Goal: Task Accomplishment & Management: Use online tool/utility

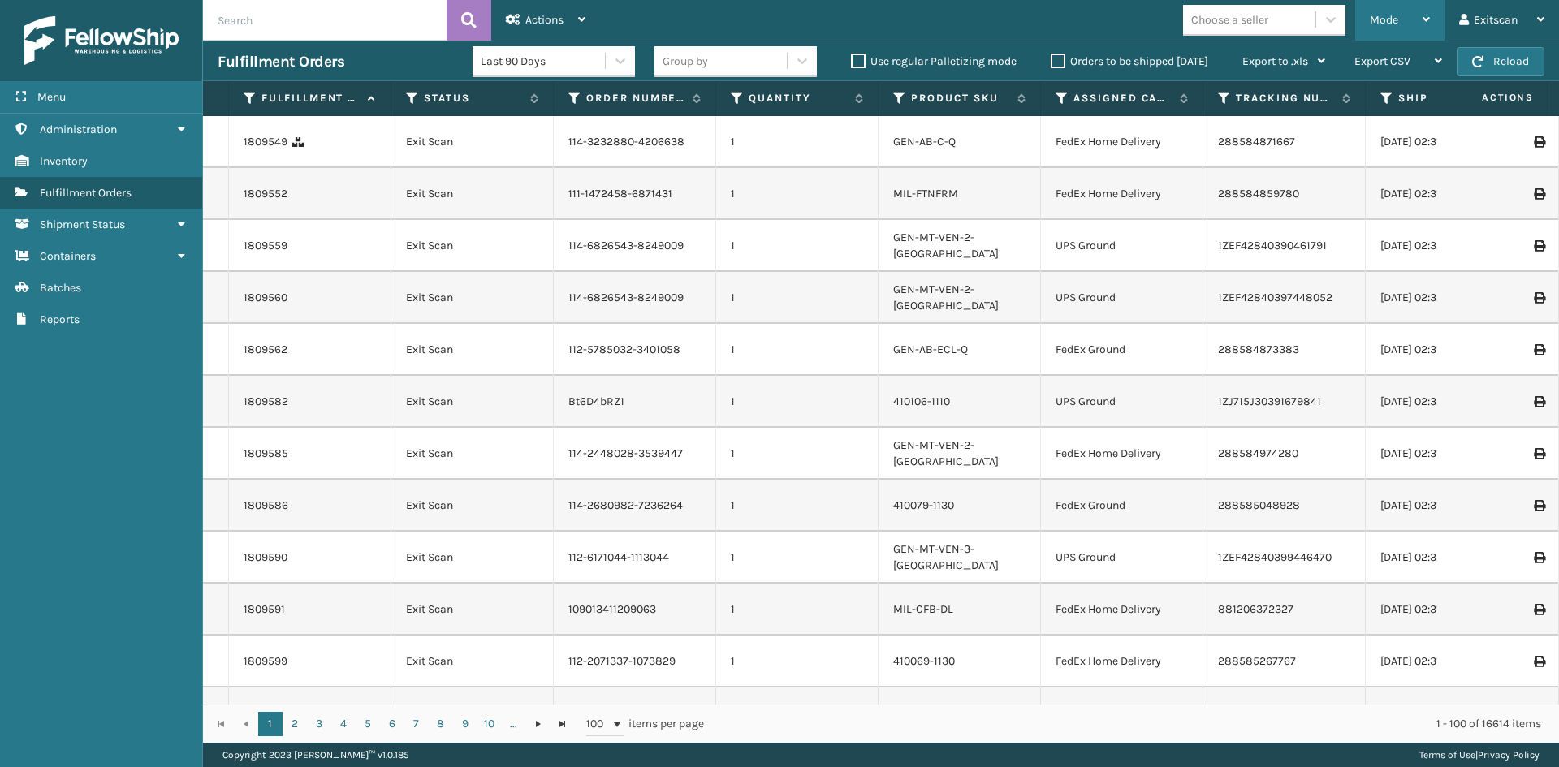
click at [1420, 28] on div "Mode" at bounding box center [1399, 20] width 60 height 41
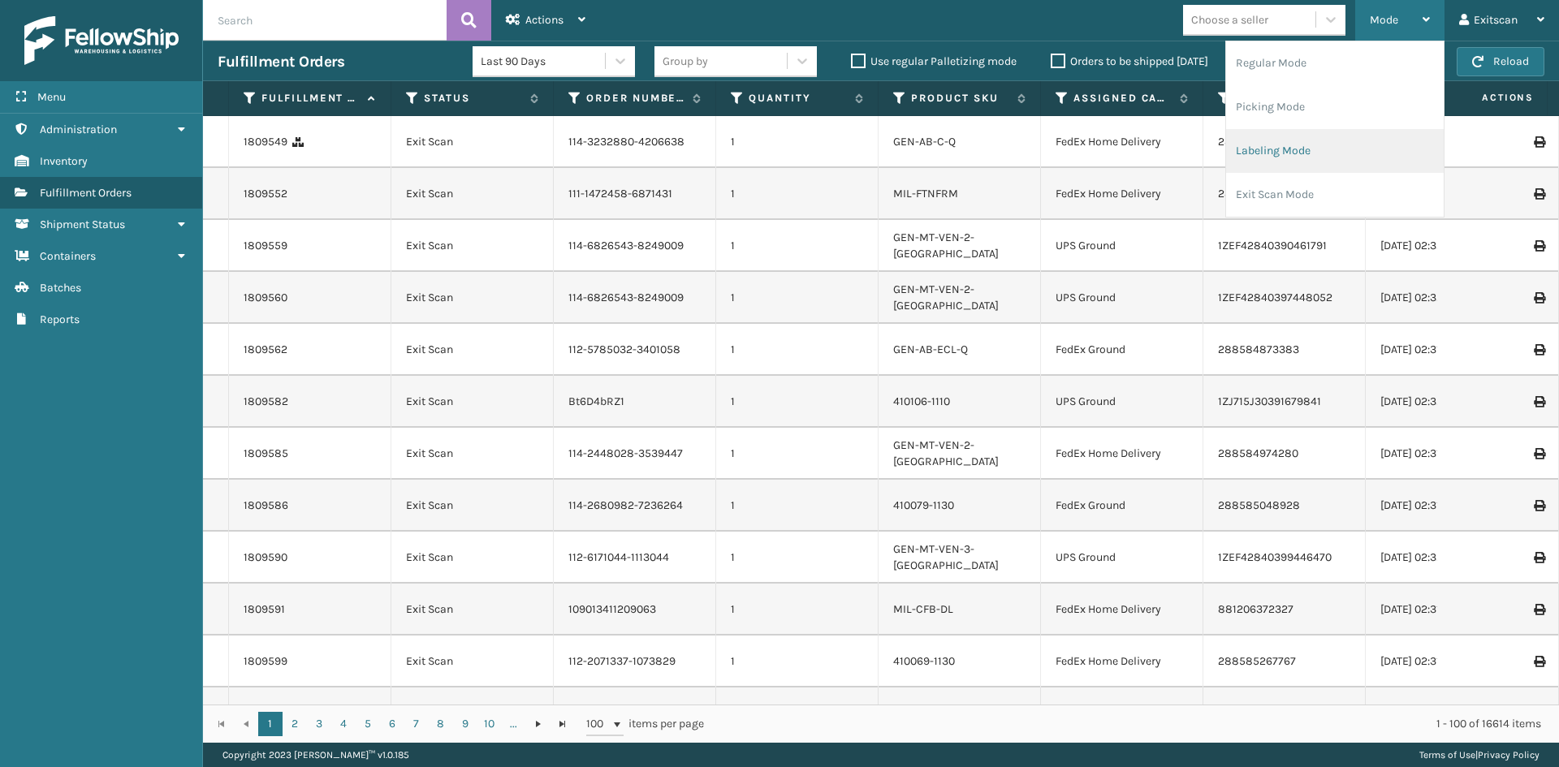
click at [1323, 149] on li "Labeling Mode" at bounding box center [1335, 151] width 218 height 44
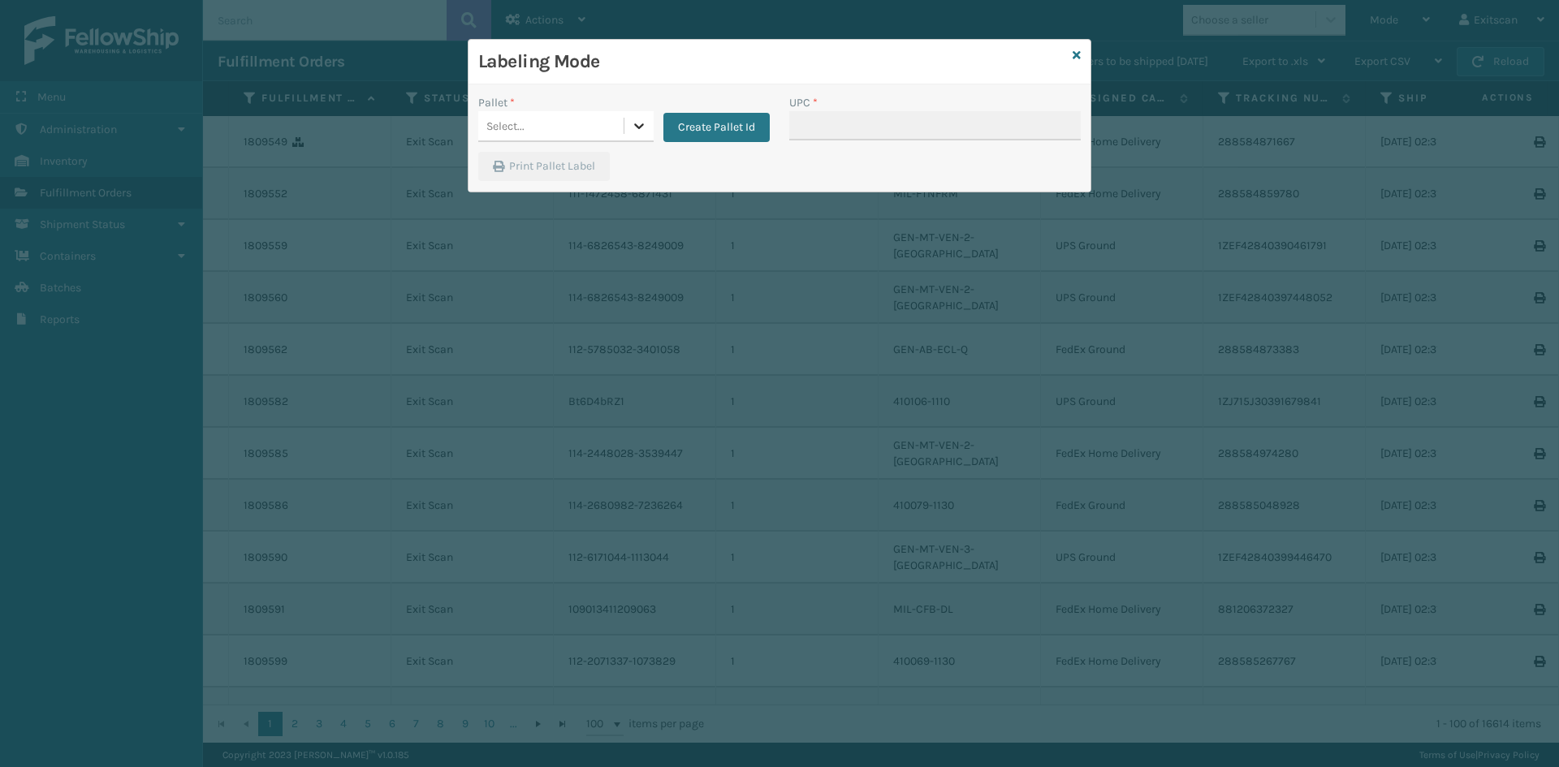
click at [633, 132] on icon at bounding box center [639, 126] width 16 height 16
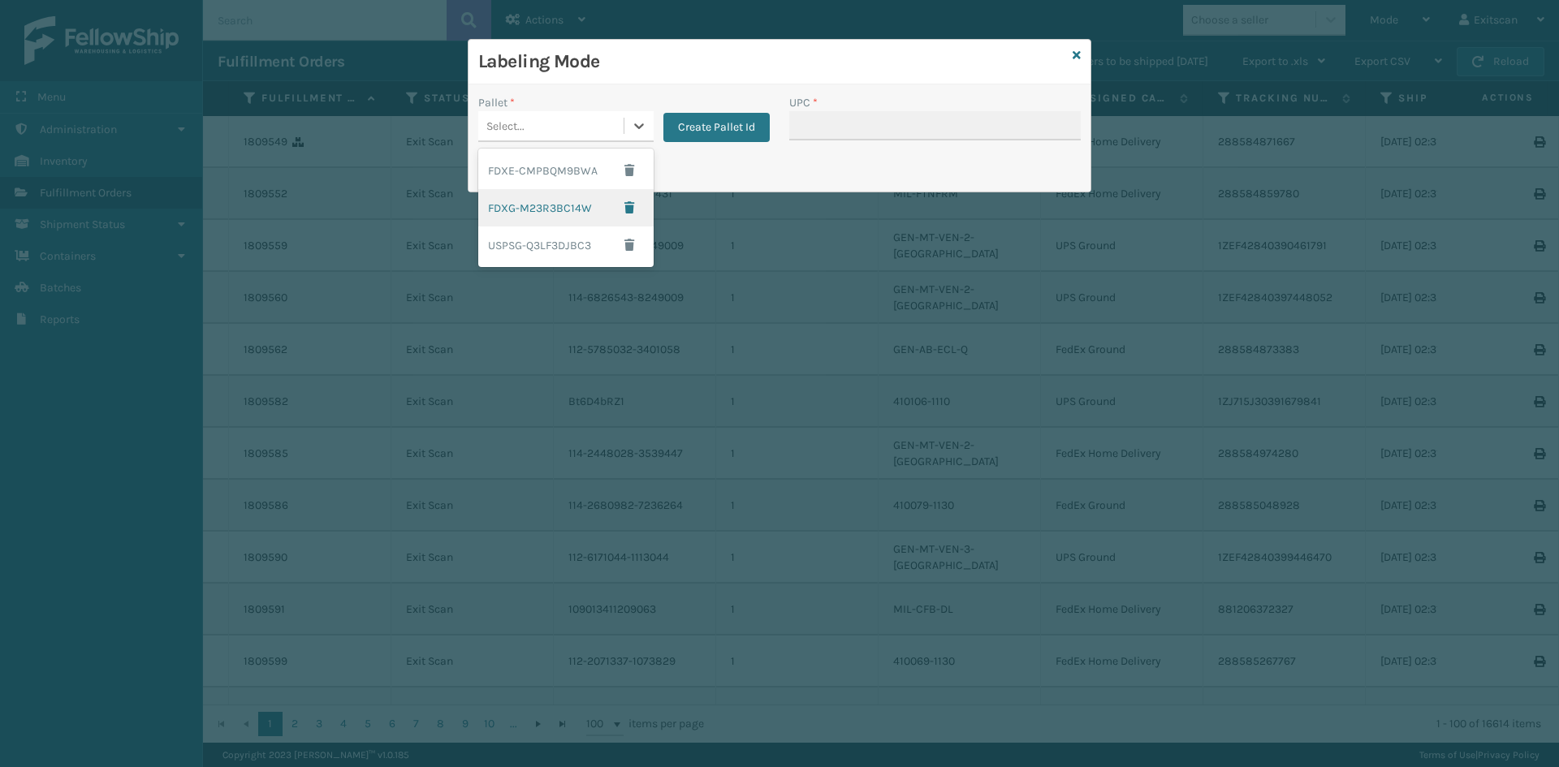
click at [573, 213] on div "FDXG-M23R3BC14W" at bounding box center [565, 207] width 175 height 37
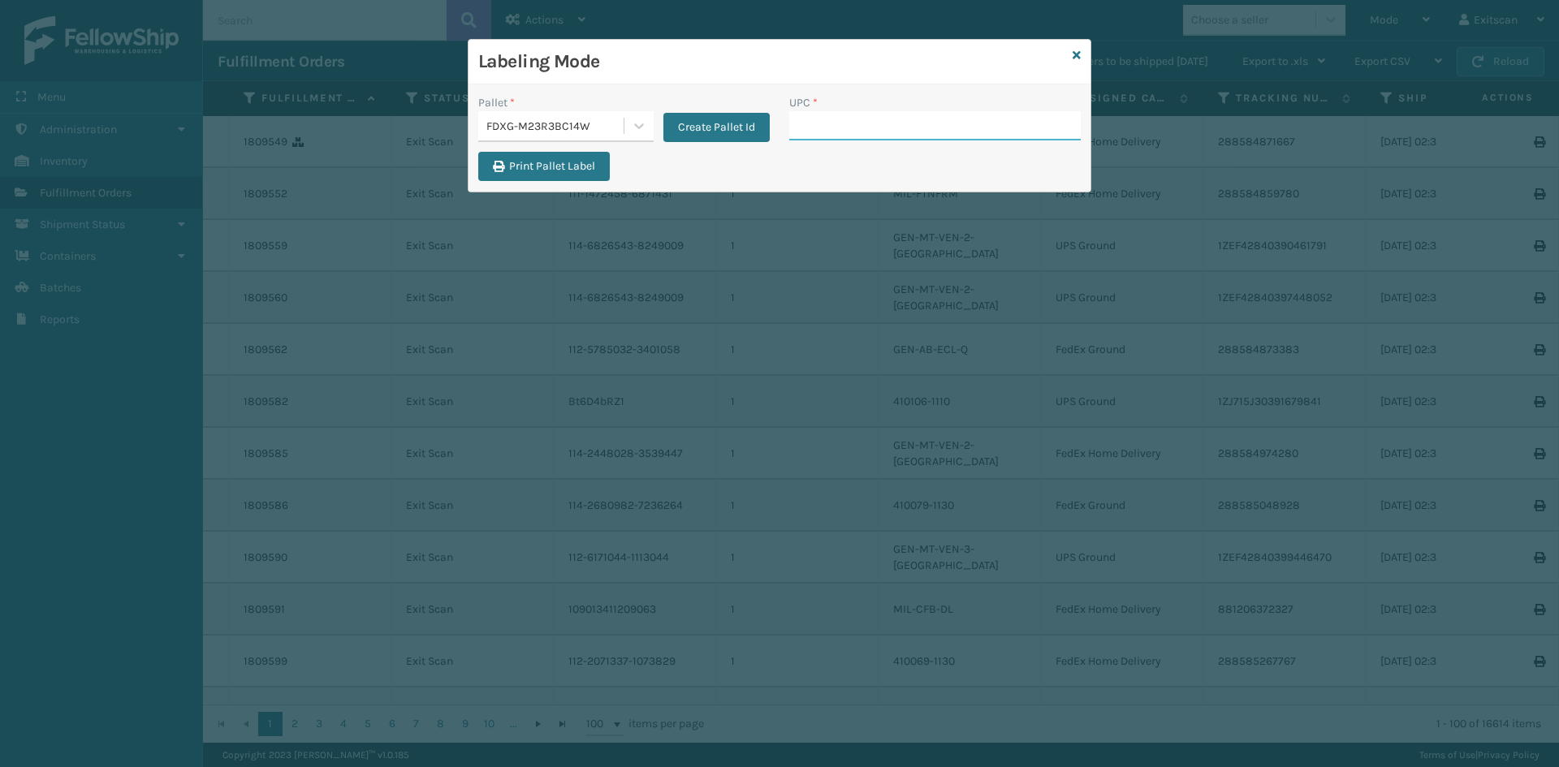
click at [895, 134] on input "UPC *" at bounding box center [934, 125] width 291 height 29
type input "GEN-HBBRKT-EK-C-H-B-A"
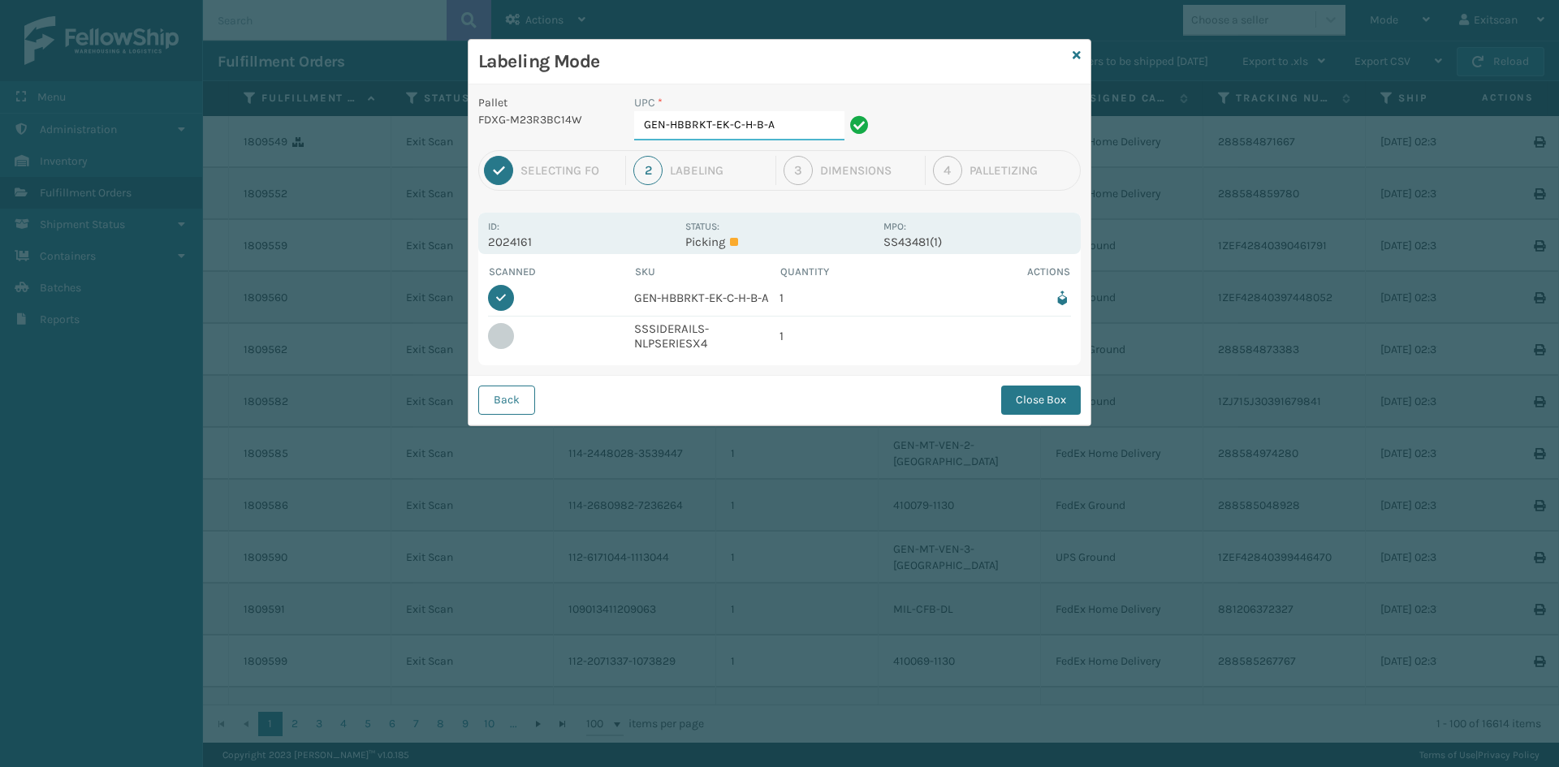
click at [816, 127] on input "GEN-HBBRKT-EK-C-H-B-A" at bounding box center [739, 125] width 210 height 29
drag, startPoint x: 728, startPoint y: 348, endPoint x: 623, endPoint y: 330, distance: 107.2
click at [623, 330] on tr "SSSIDERAILS-NLPSERIESX4 1" at bounding box center [779, 336] width 583 height 39
drag, startPoint x: 770, startPoint y: 116, endPoint x: 622, endPoint y: 120, distance: 147.8
click at [623, 119] on div "Pallet FDXG-M23R3BC14W UPC * GEN-HBBRKT-EK-C-H-B-A" at bounding box center [779, 122] width 622 height 56
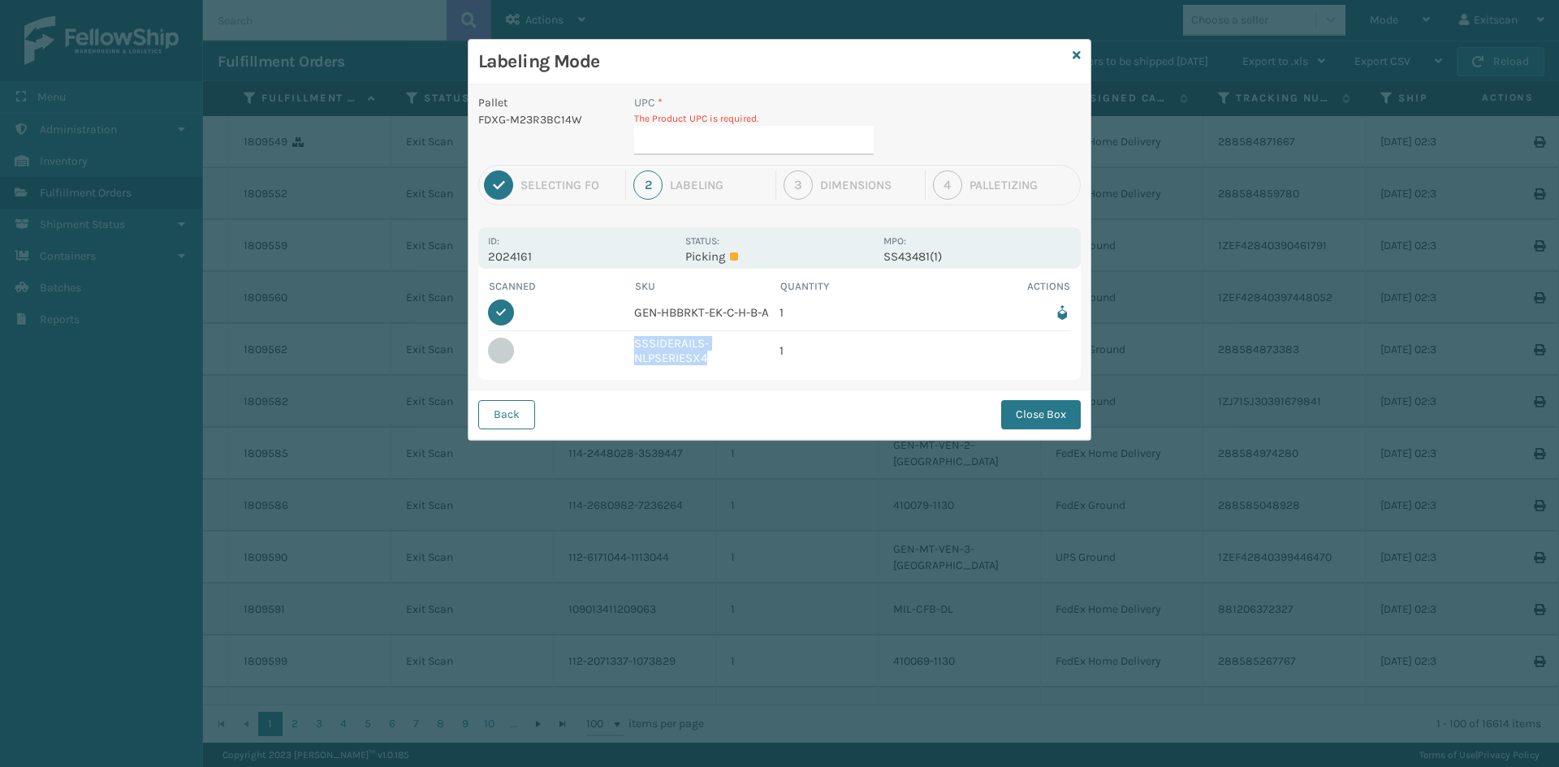
drag, startPoint x: 709, startPoint y: 362, endPoint x: 630, endPoint y: 343, distance: 81.9
click at [630, 343] on tr "SSSIDERAILS-NLPSERIESX4 1" at bounding box center [779, 350] width 583 height 39
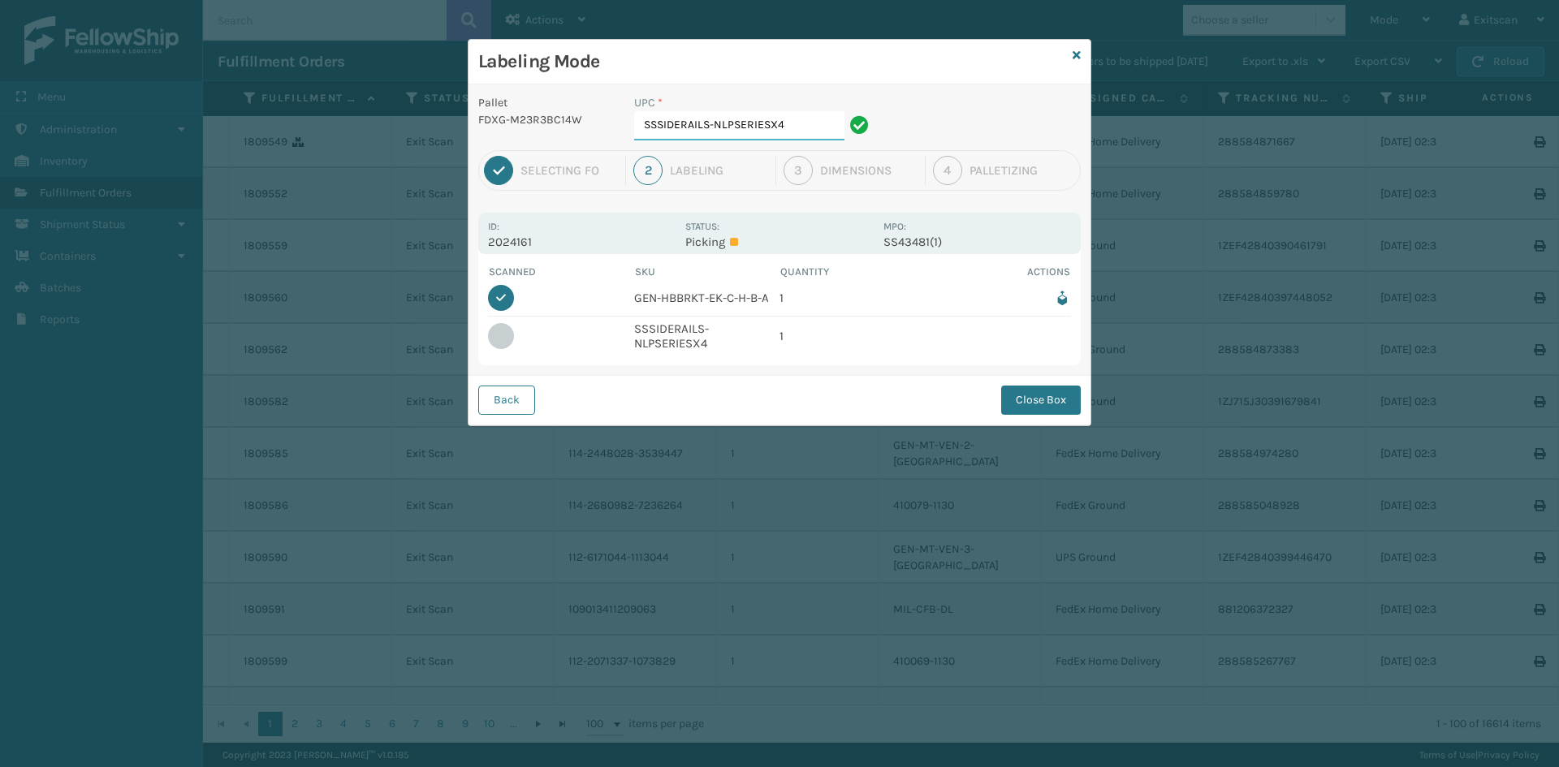
click at [802, 123] on input "SSSIDERAILS-NLPSERIESX4" at bounding box center [739, 125] width 210 height 29
type input "SSSIDERAILS-NLPSERIESX4"
click at [1023, 407] on button "Close Box" at bounding box center [1041, 400] width 80 height 29
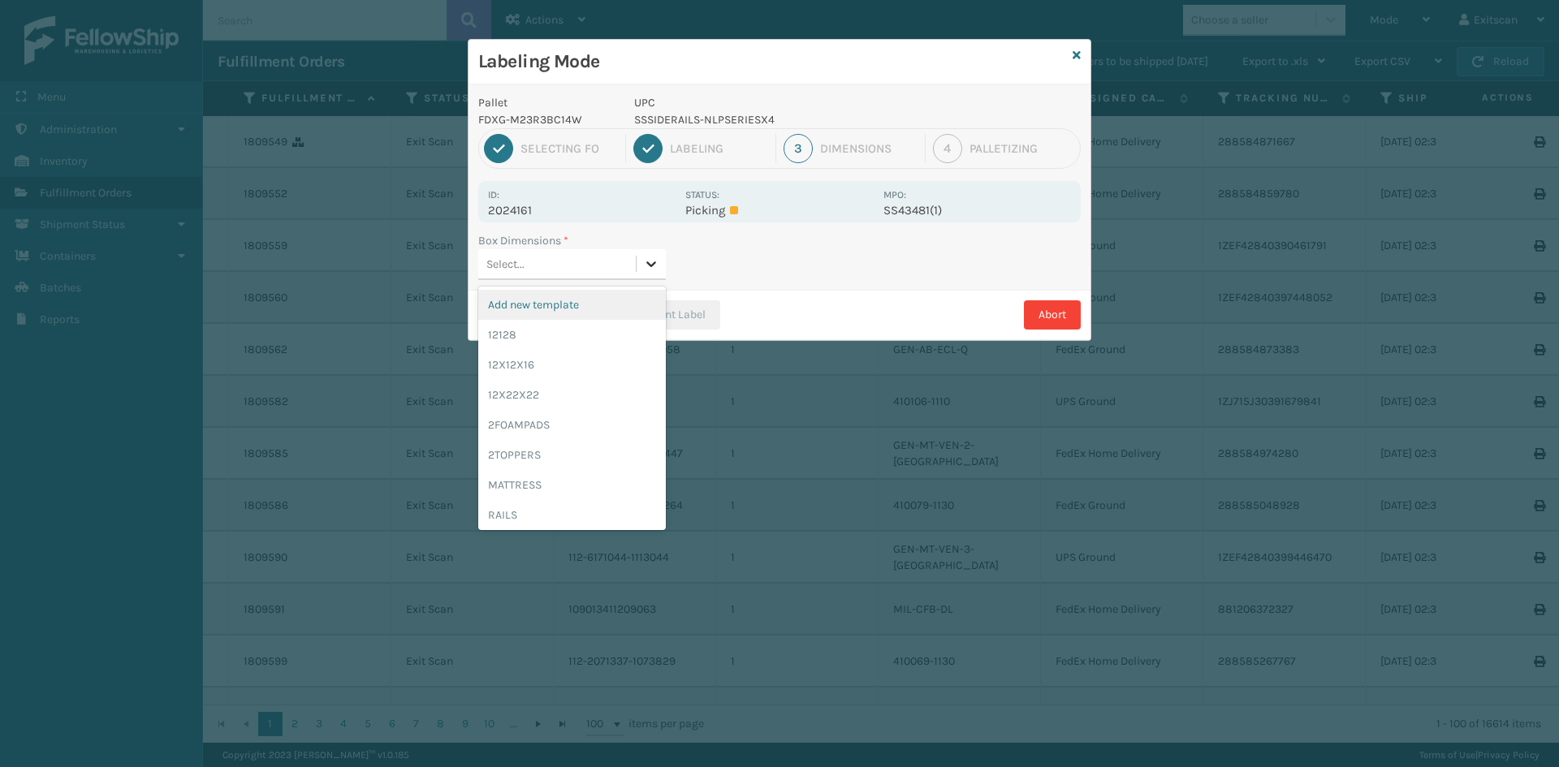
click at [638, 254] on div at bounding box center [650, 263] width 29 height 29
click at [611, 366] on div "12X12X16" at bounding box center [572, 365] width 188 height 30
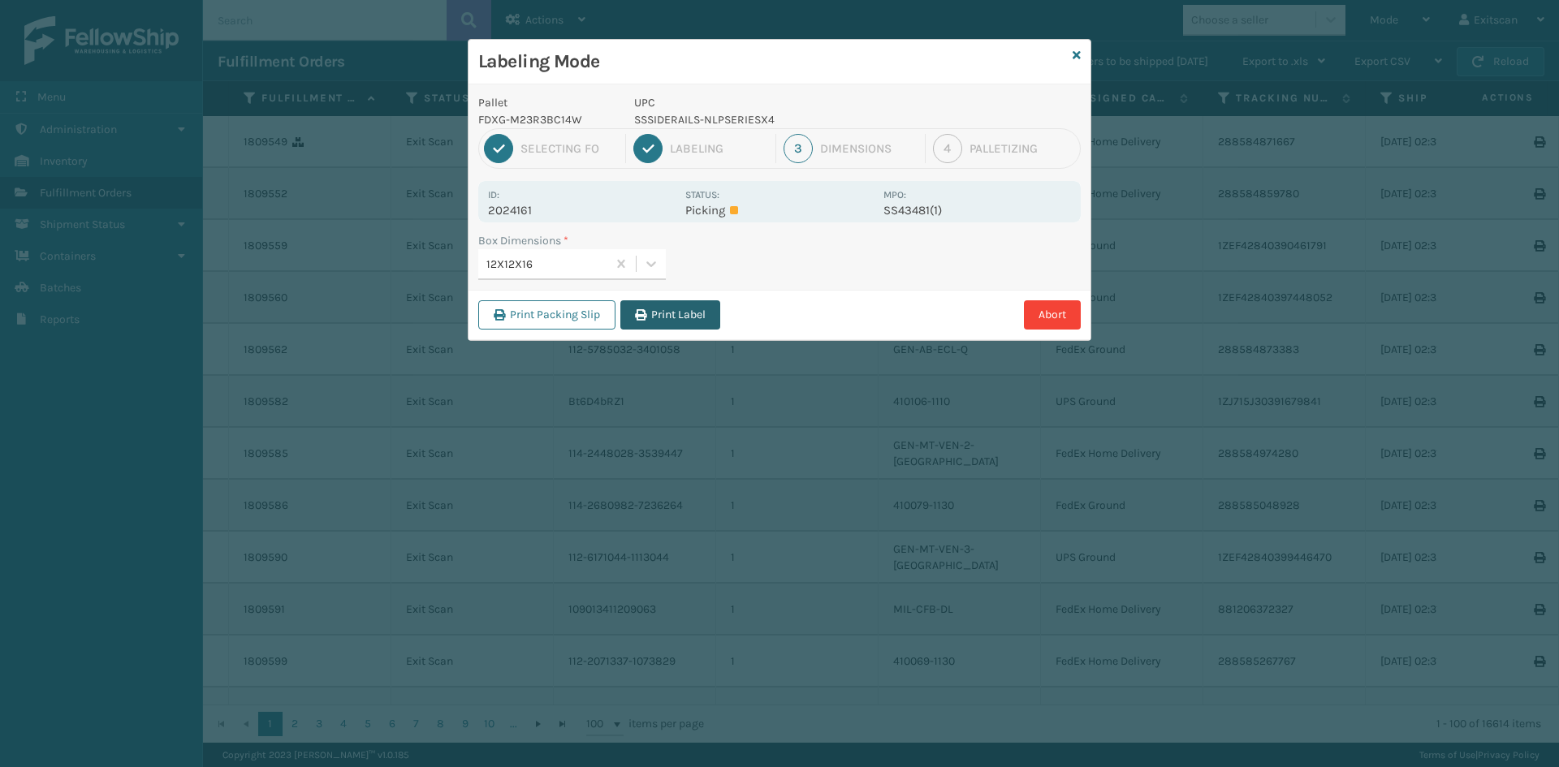
click at [675, 313] on button "Print Label" at bounding box center [670, 314] width 100 height 29
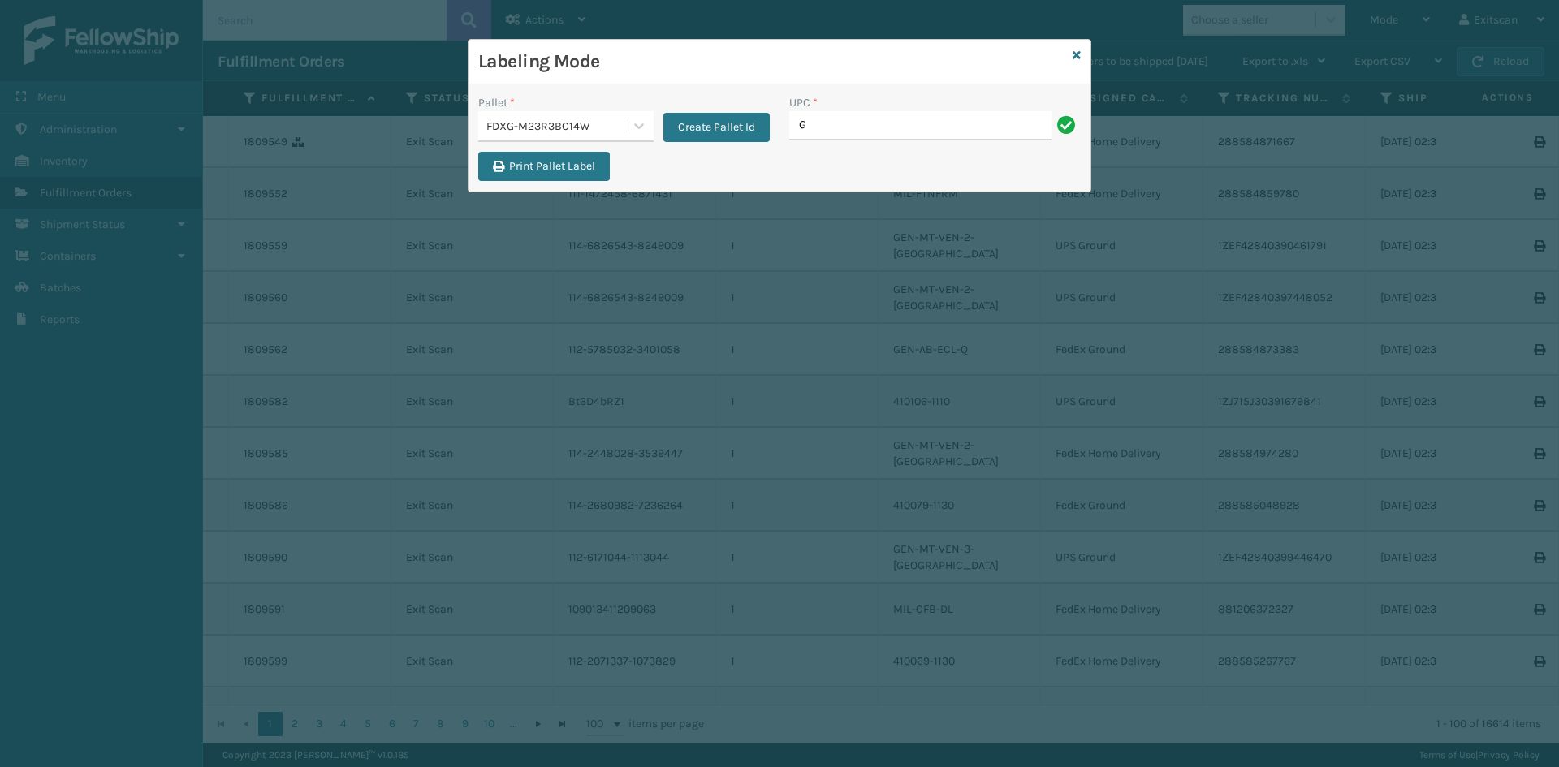
type input "GEN-HBBRKT-P-EQFT"
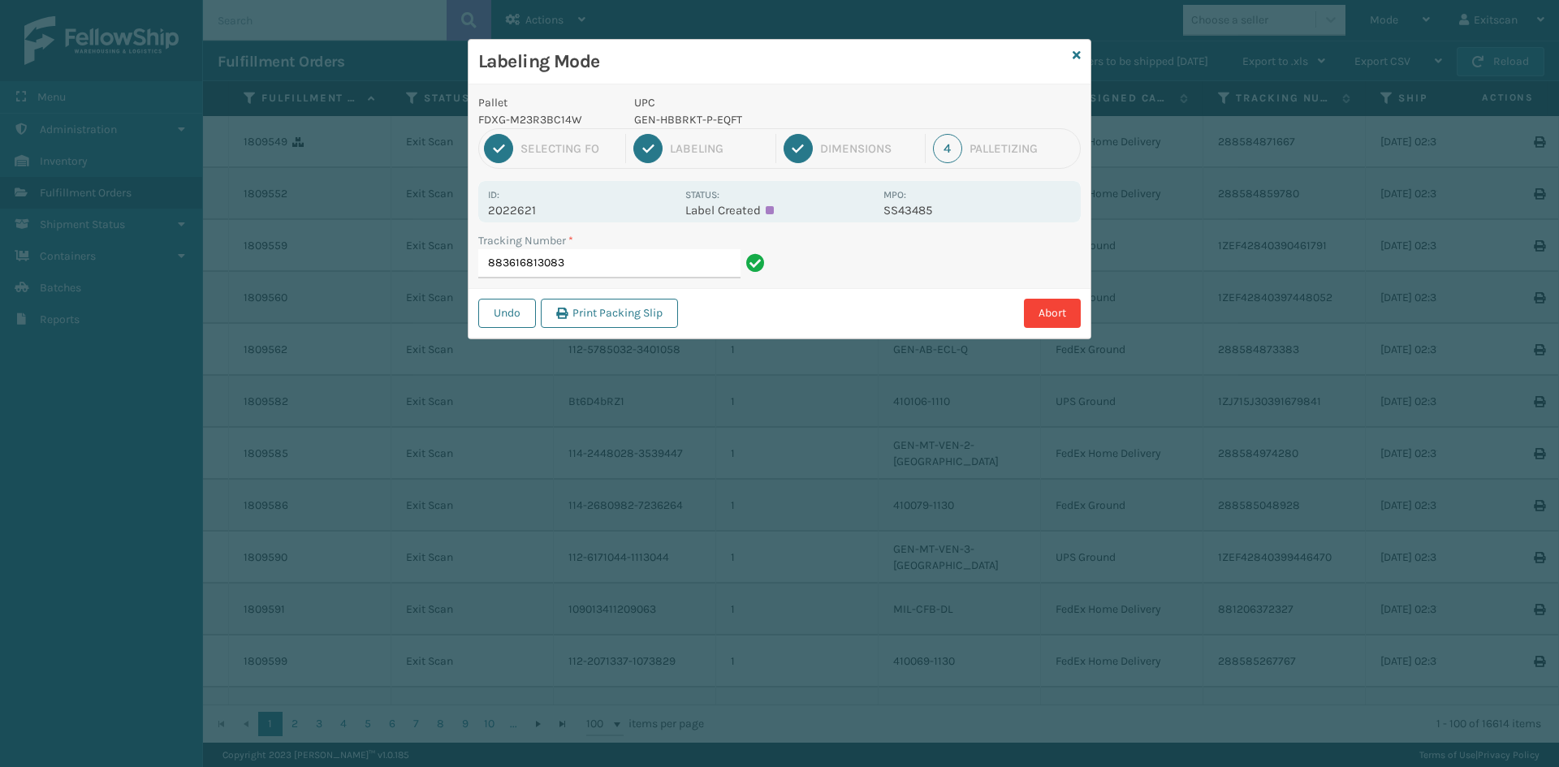
click at [653, 261] on input "883616813083" at bounding box center [609, 263] width 262 height 29
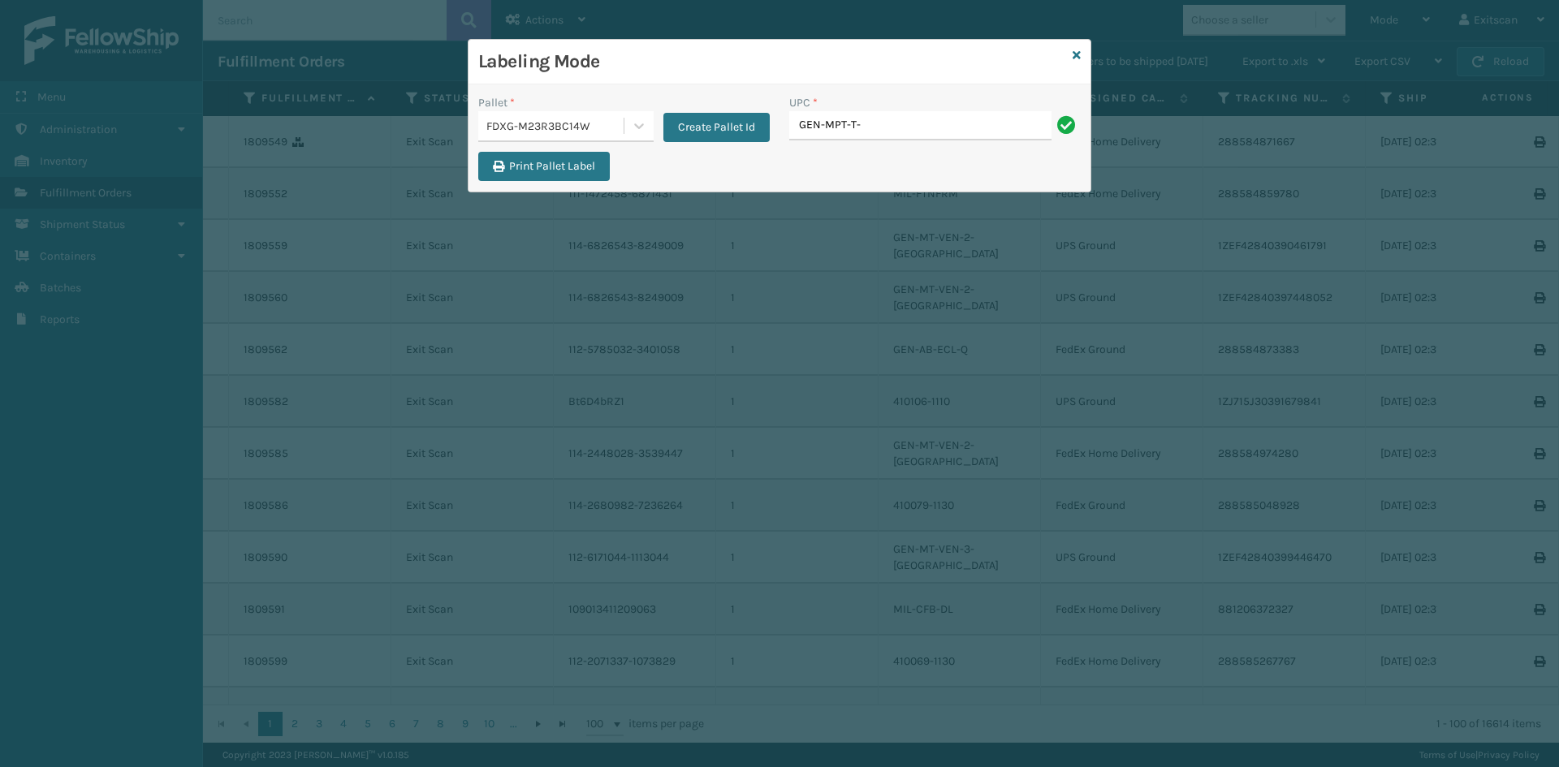
type input "gen-mpt-t-tc-w"
type input "I"
type input "NEFHBBRKT"
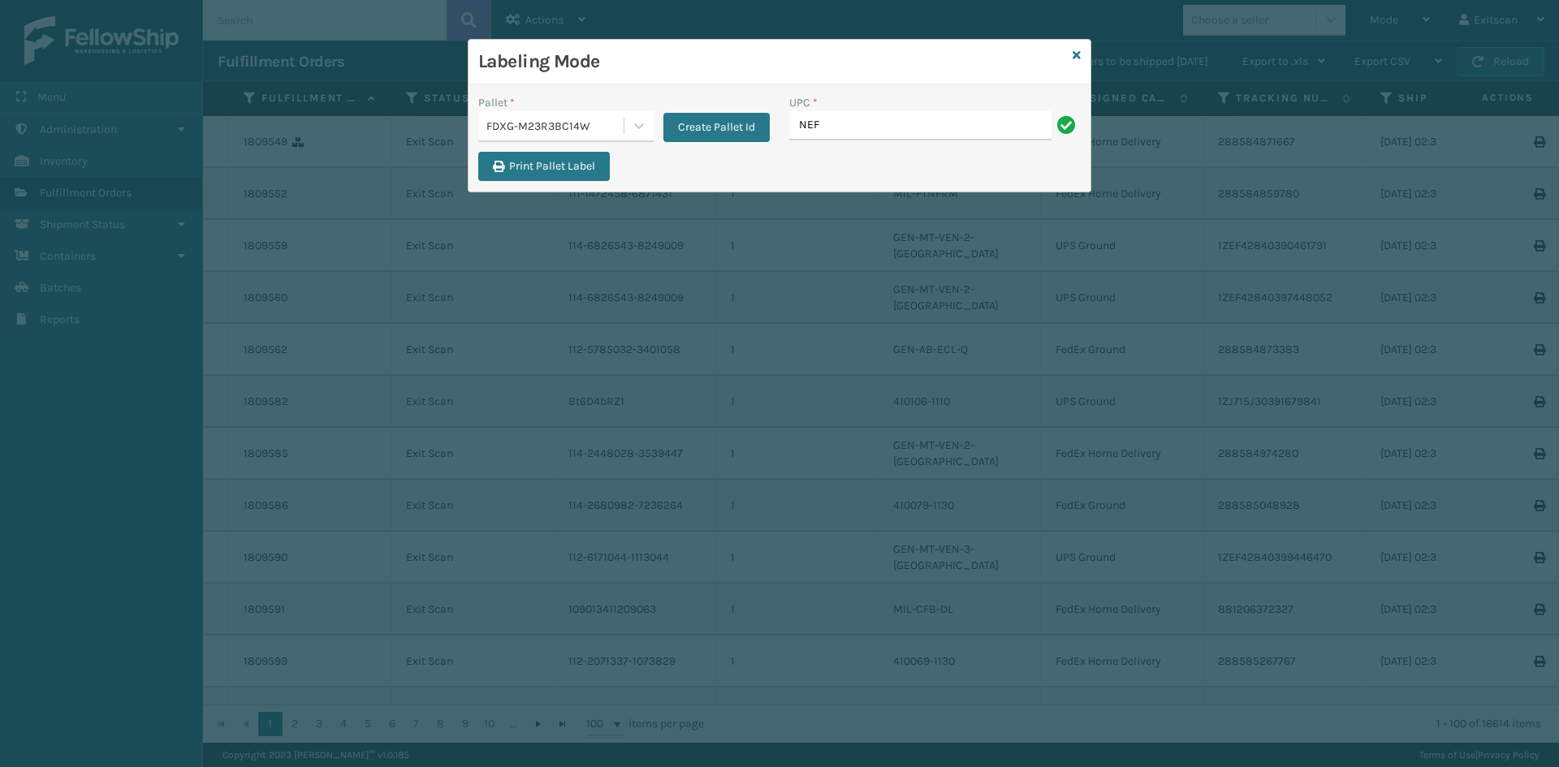
type input "NEFHBBRKT"
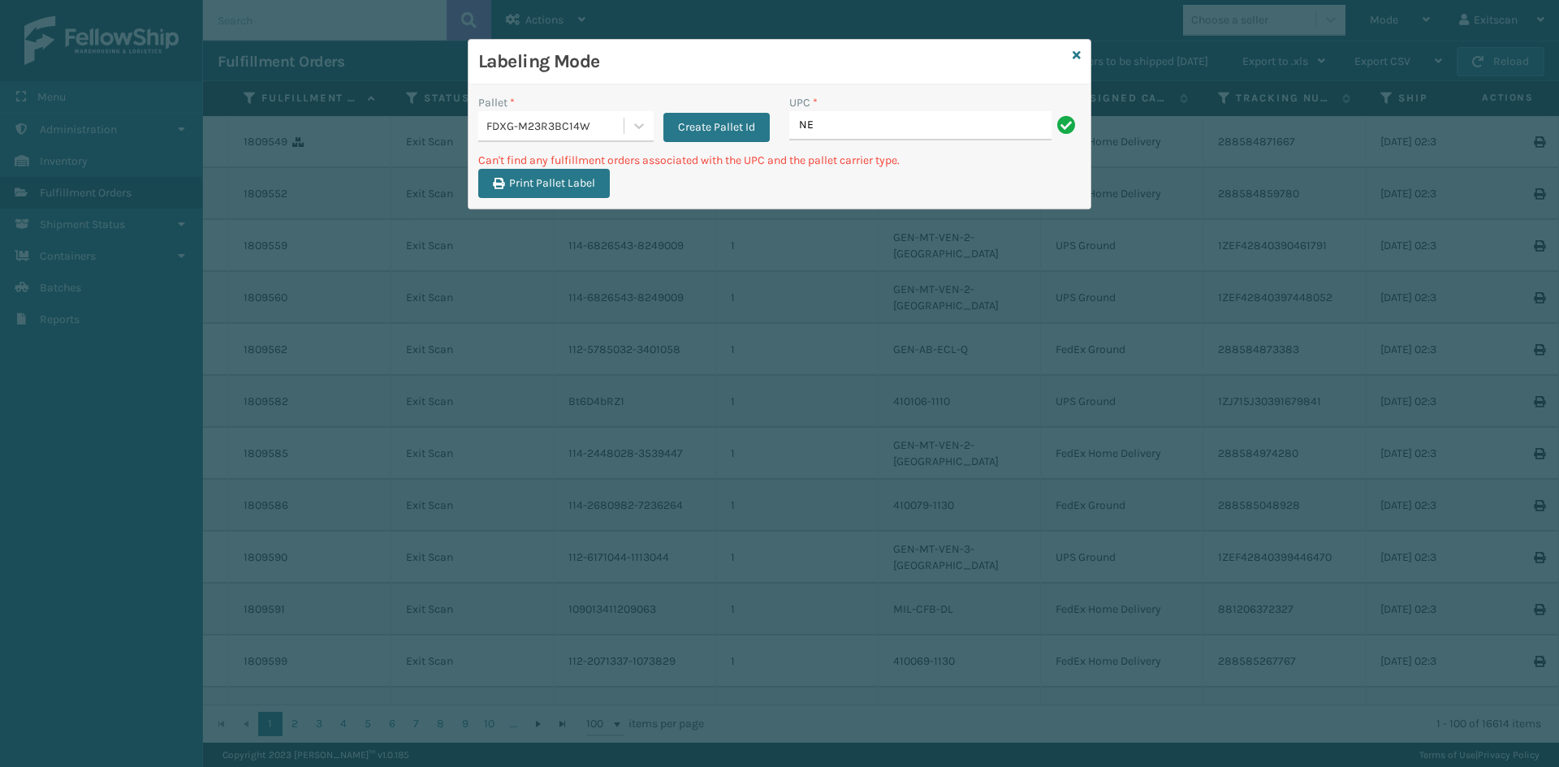
type input "N"
type input "SSLEGS3INCH"
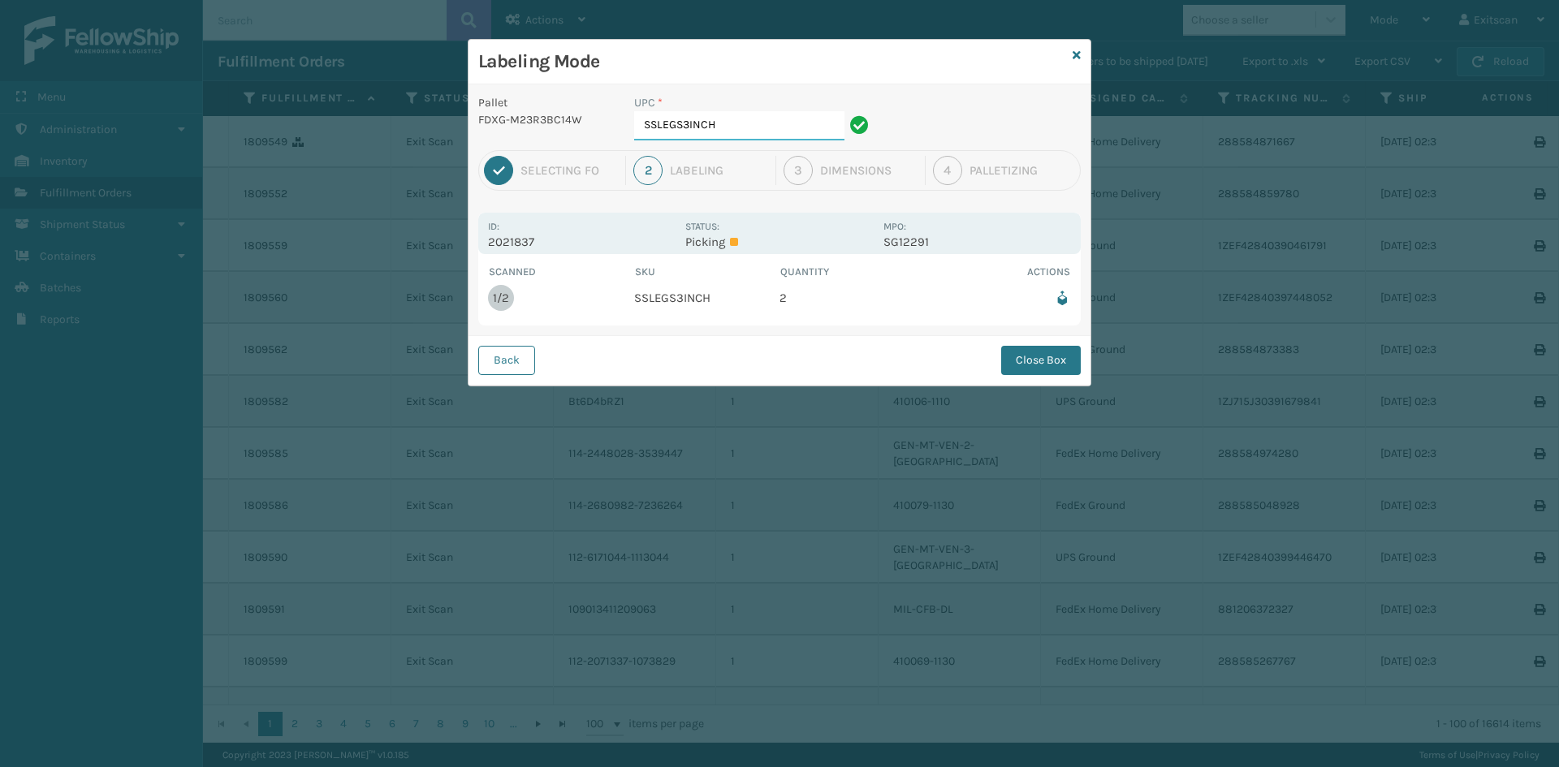
click at [774, 126] on input "SSLEGS3INCH" at bounding box center [739, 125] width 210 height 29
click at [1059, 355] on button "Close Box" at bounding box center [1041, 360] width 80 height 29
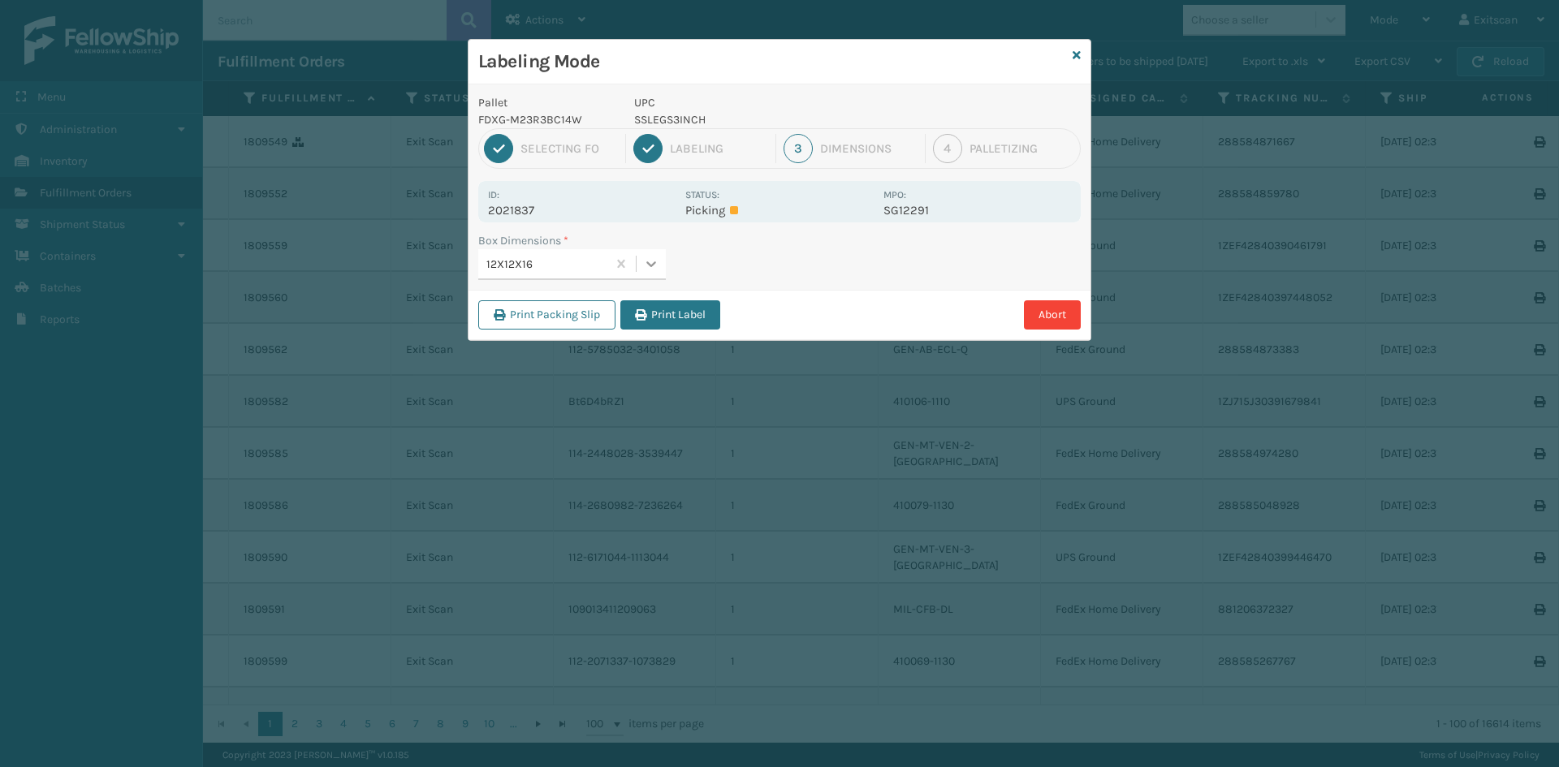
click at [648, 262] on icon at bounding box center [652, 264] width 10 height 6
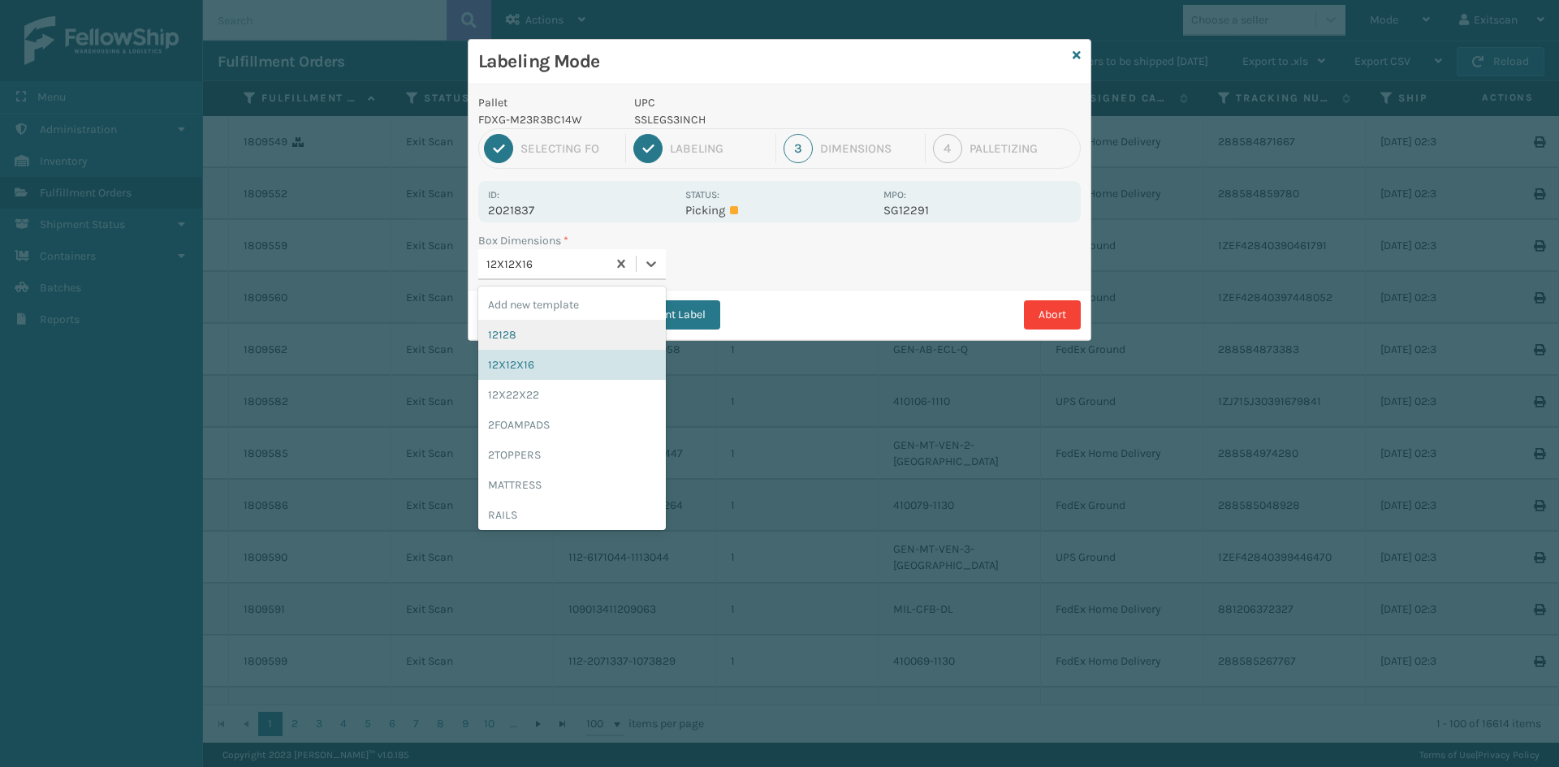
click at [582, 335] on div "12128" at bounding box center [572, 335] width 188 height 30
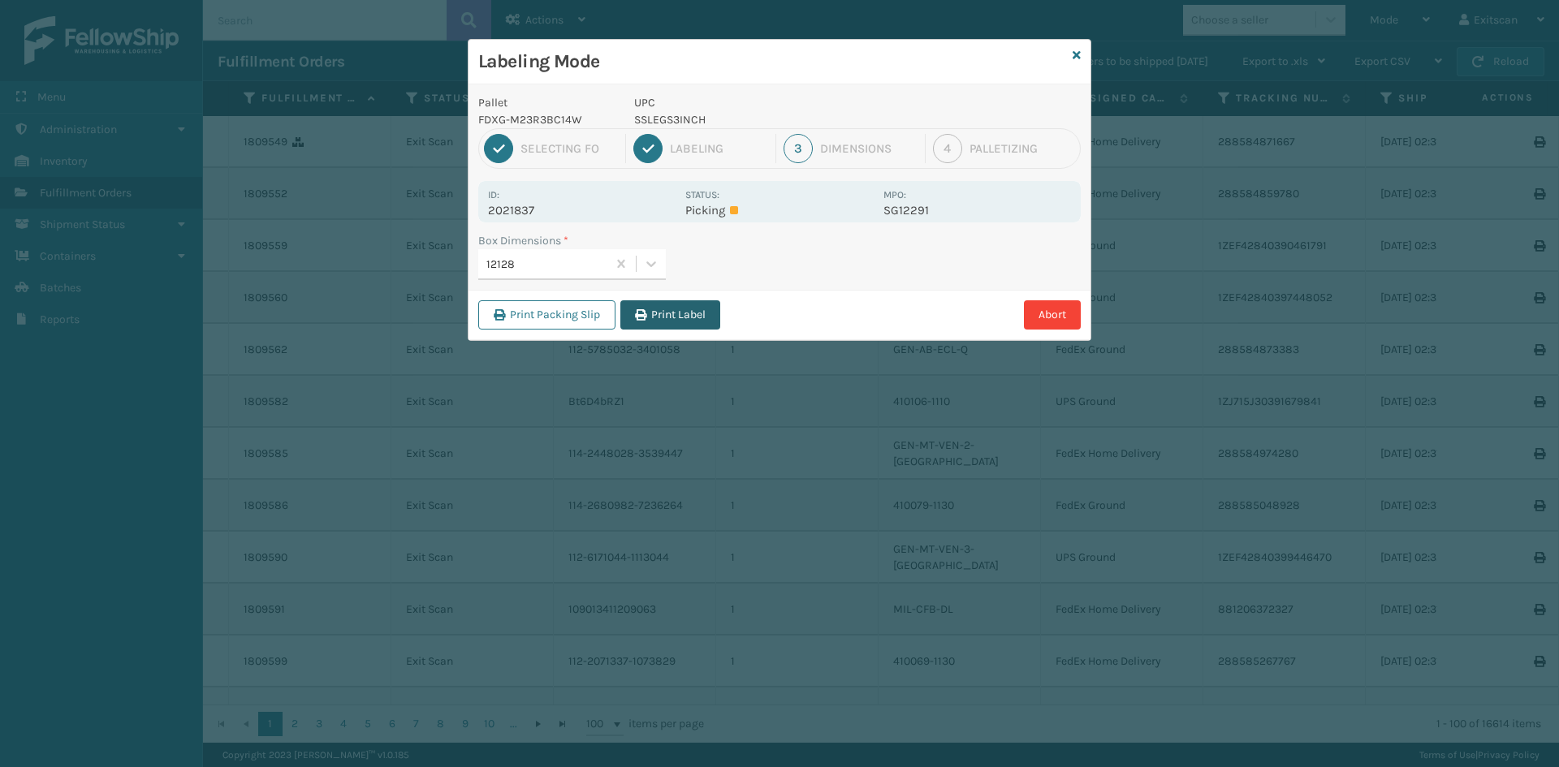
click at [654, 313] on button "Print Label" at bounding box center [670, 314] width 100 height 29
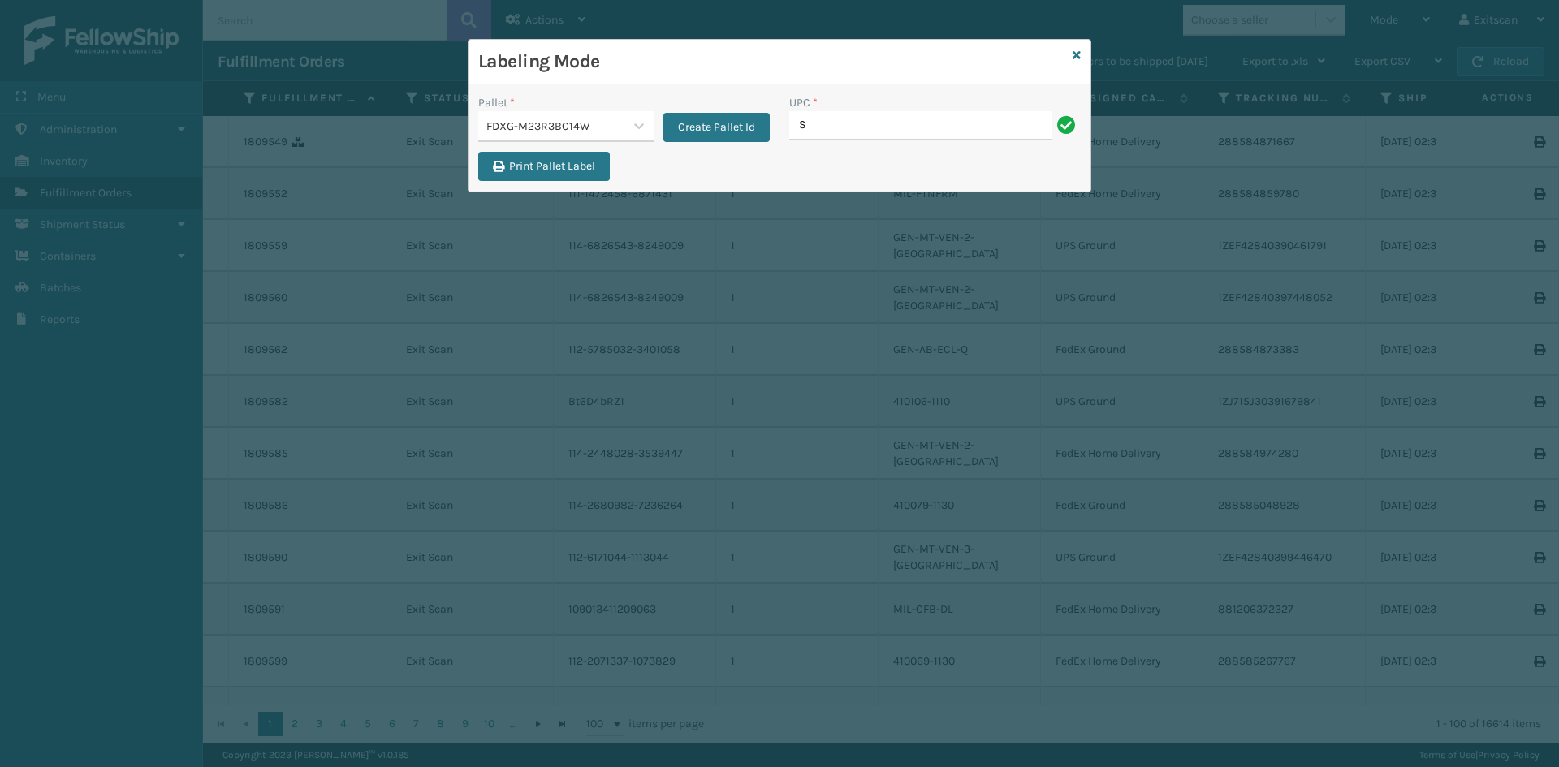
type input "SSSIDERAILS-NLPSERIESX4"
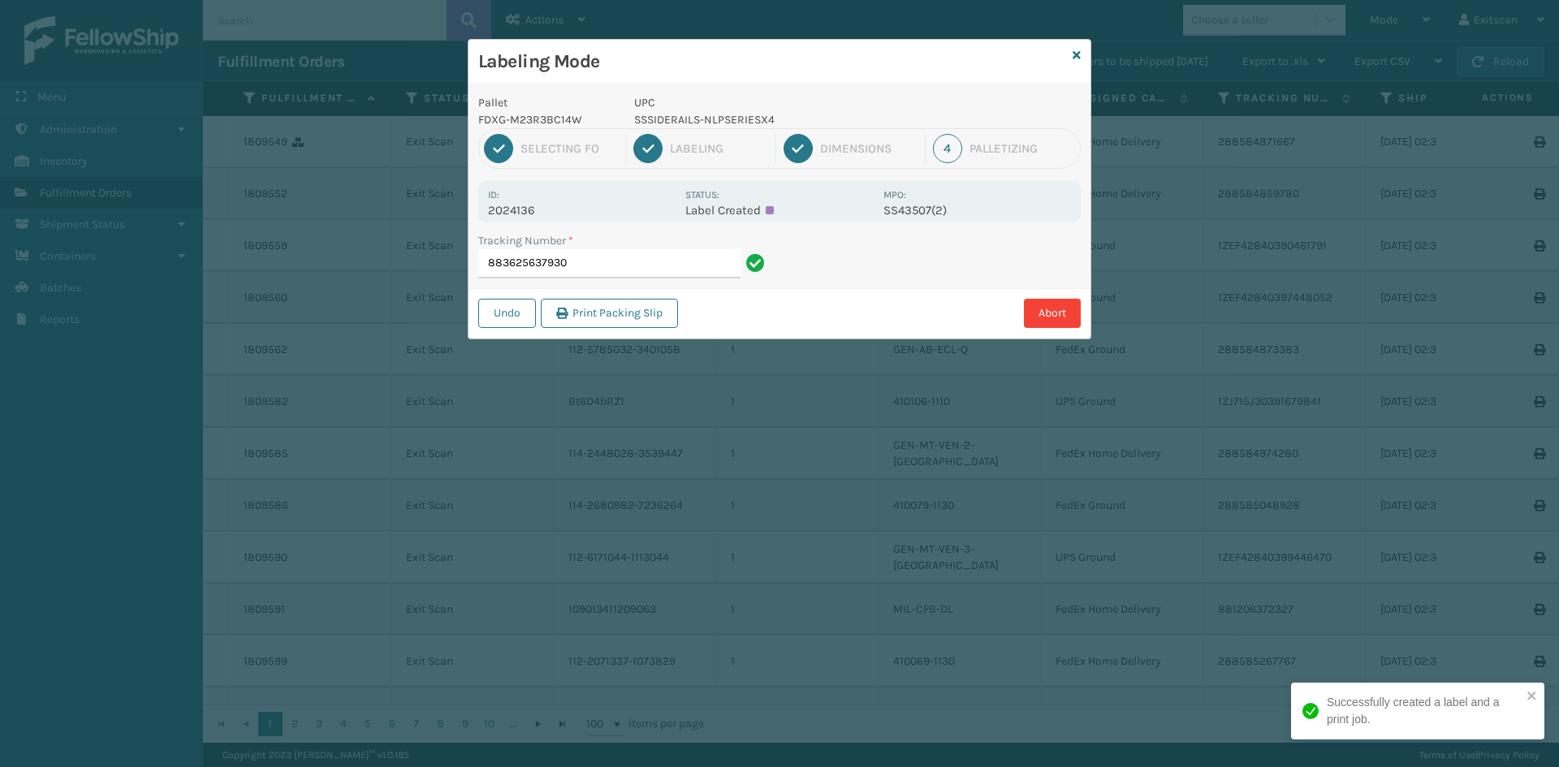
drag, startPoint x: 655, startPoint y: 313, endPoint x: 659, endPoint y: 321, distance: 9.1
click at [659, 321] on button "Print Packing Slip" at bounding box center [609, 313] width 137 height 29
click at [684, 274] on input "883625637930" at bounding box center [609, 263] width 262 height 29
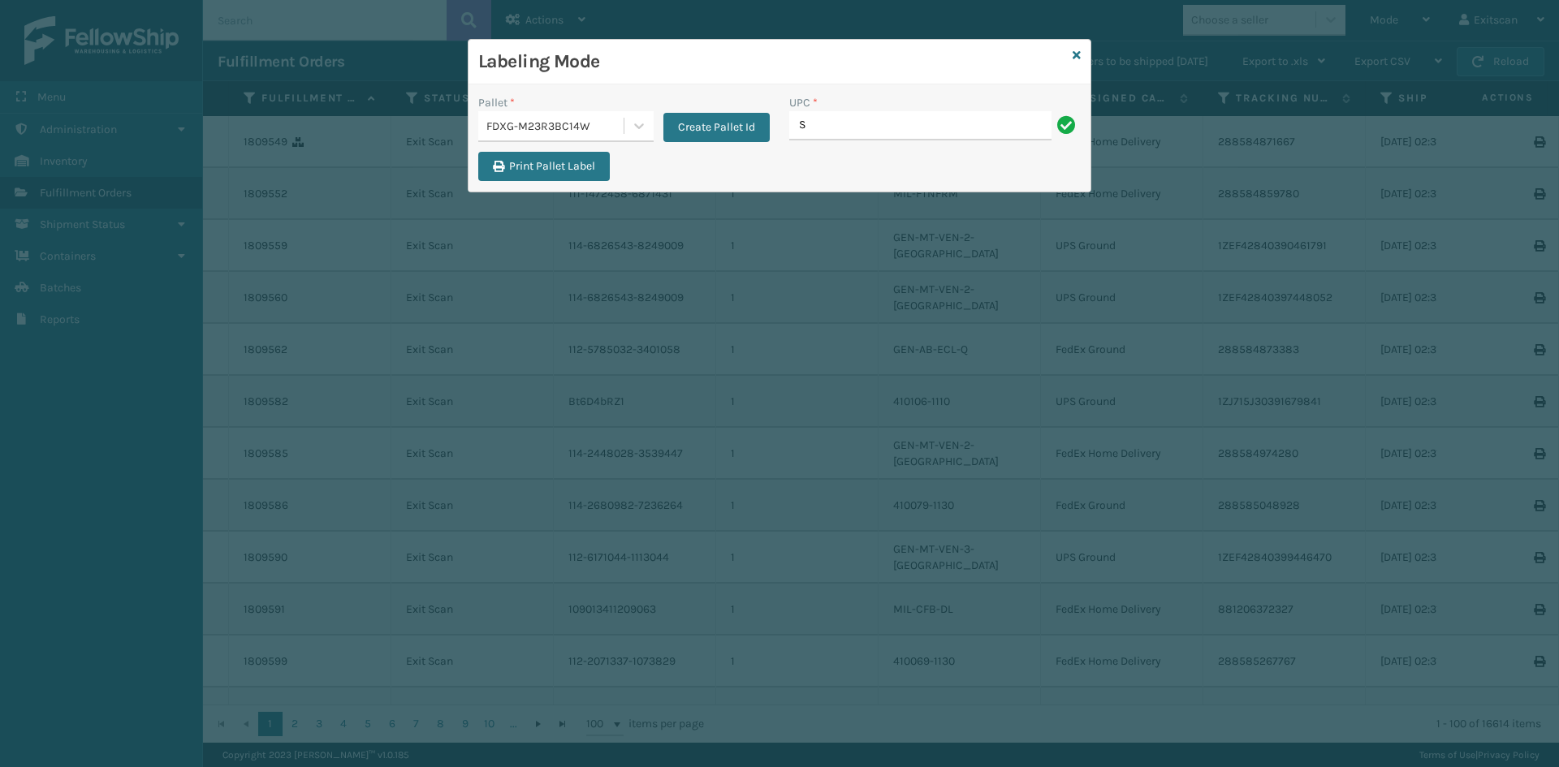
type input "SSSIDERAILS-NLPSERIESX4"
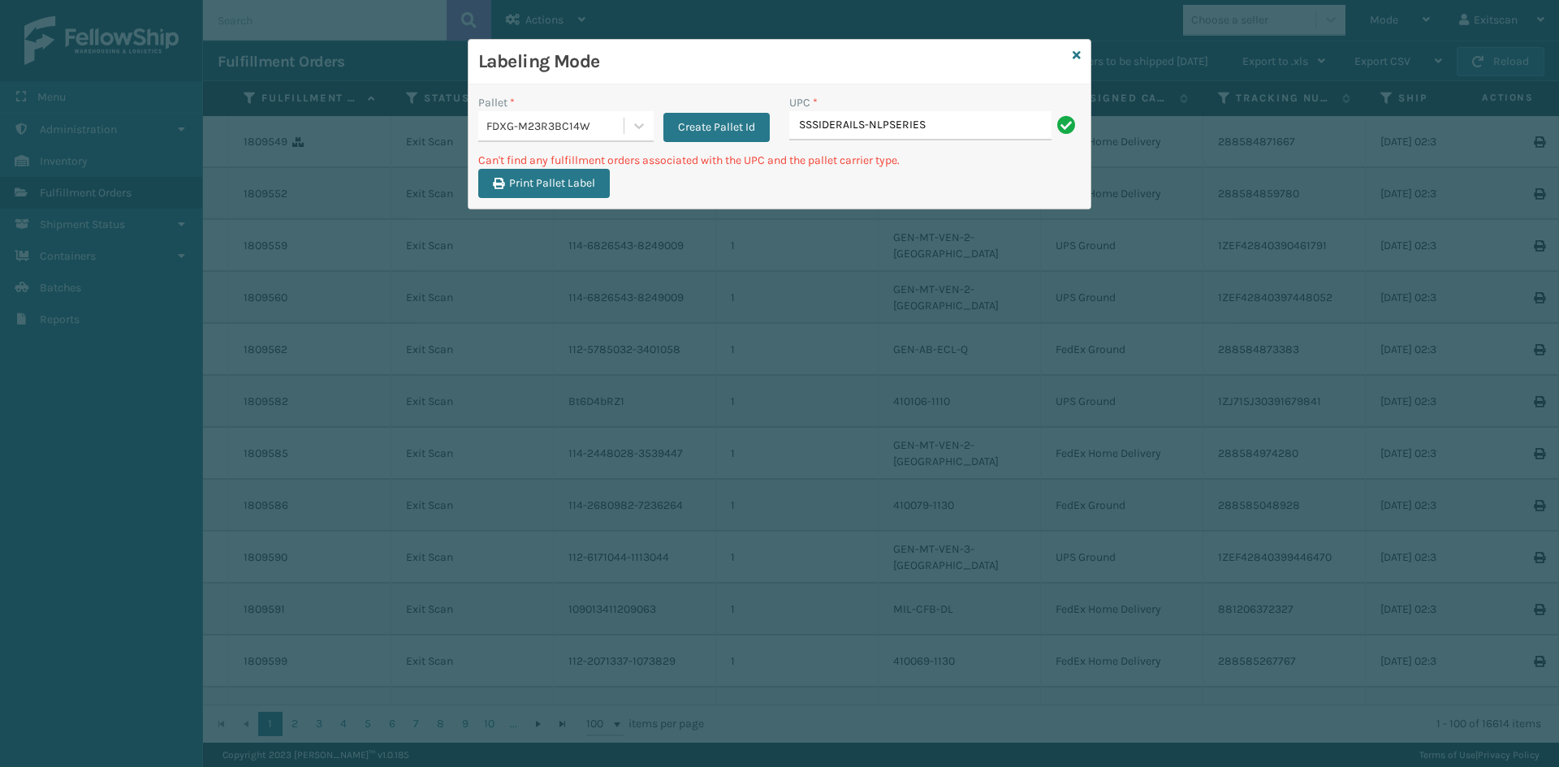
click at [881, 127] on input "SSSIDERAILS-NLPSERIES" at bounding box center [920, 125] width 262 height 29
click at [935, 123] on input "SSSIDERAILS-NUPSERIES" at bounding box center [920, 125] width 262 height 29
type input "SSSIDERAILS-NUPSERIES"
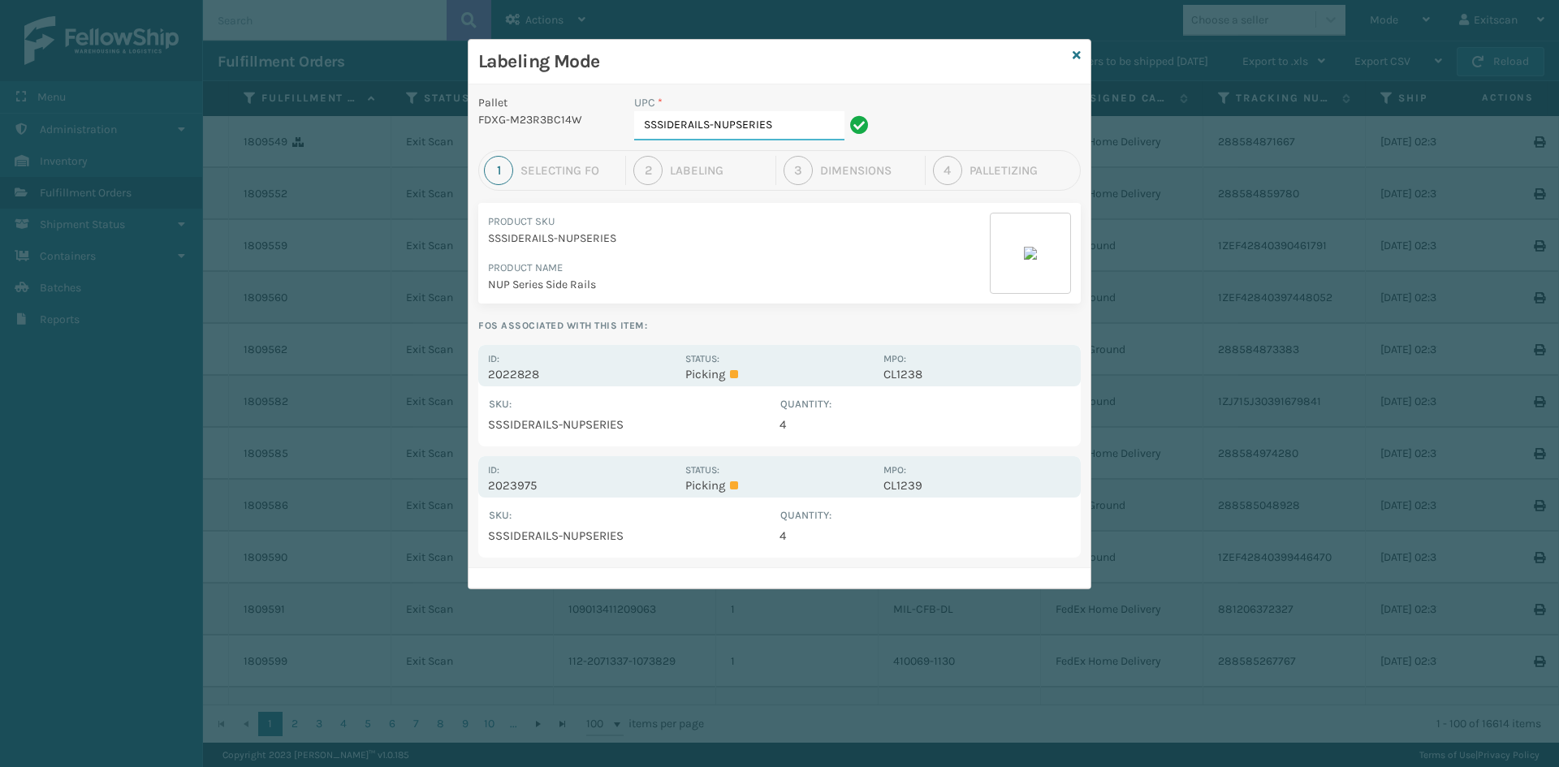
drag, startPoint x: 783, startPoint y: 128, endPoint x: 625, endPoint y: 147, distance: 159.4
click at [625, 147] on div "UPC * SSSIDERAILS-NUPSERIES" at bounding box center [753, 122] width 259 height 56
click at [809, 127] on input "SSSIDERAILS-NUPSERIES" at bounding box center [739, 125] width 210 height 29
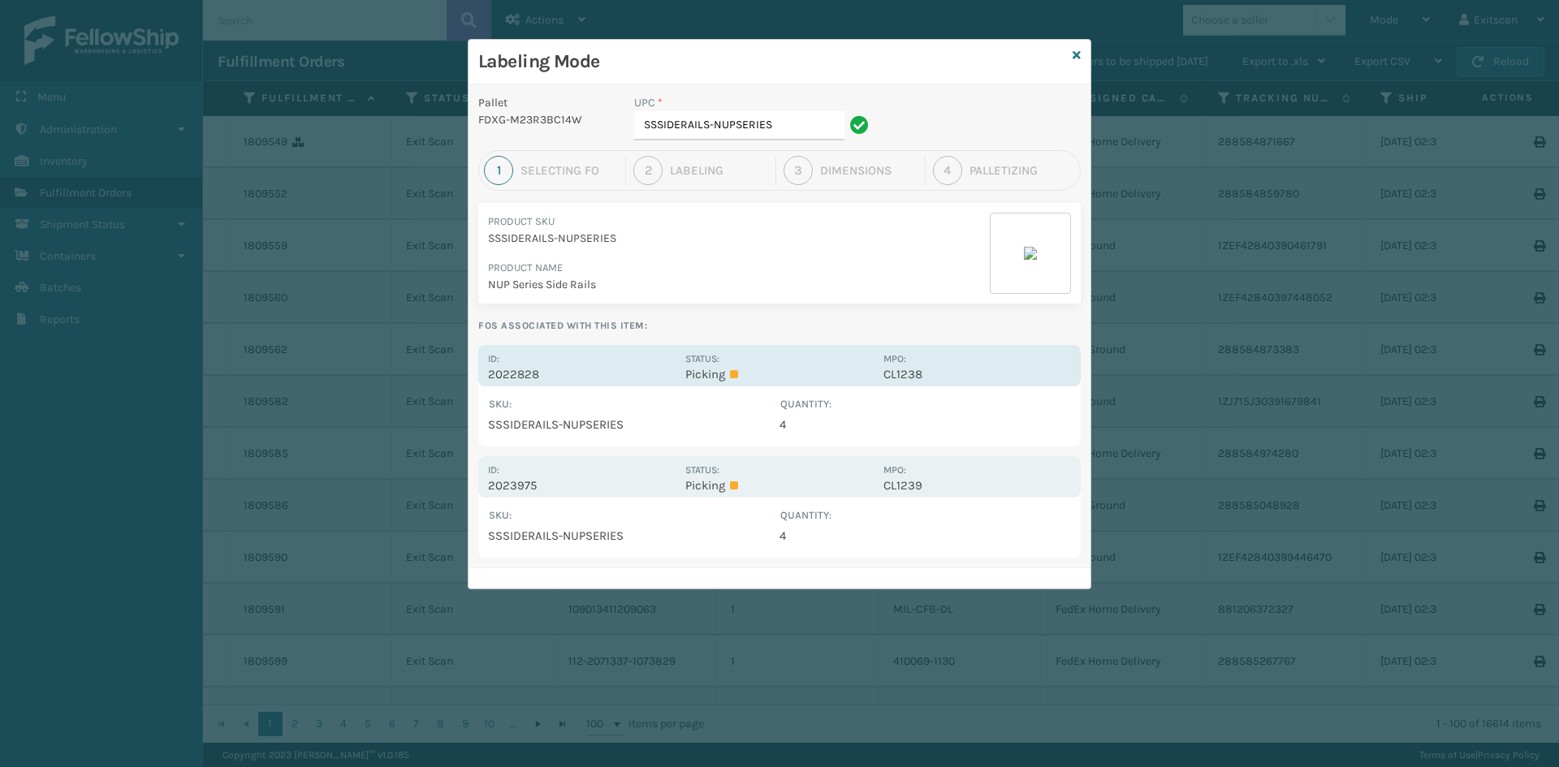
click at [587, 368] on p "2022828" at bounding box center [582, 374] width 188 height 15
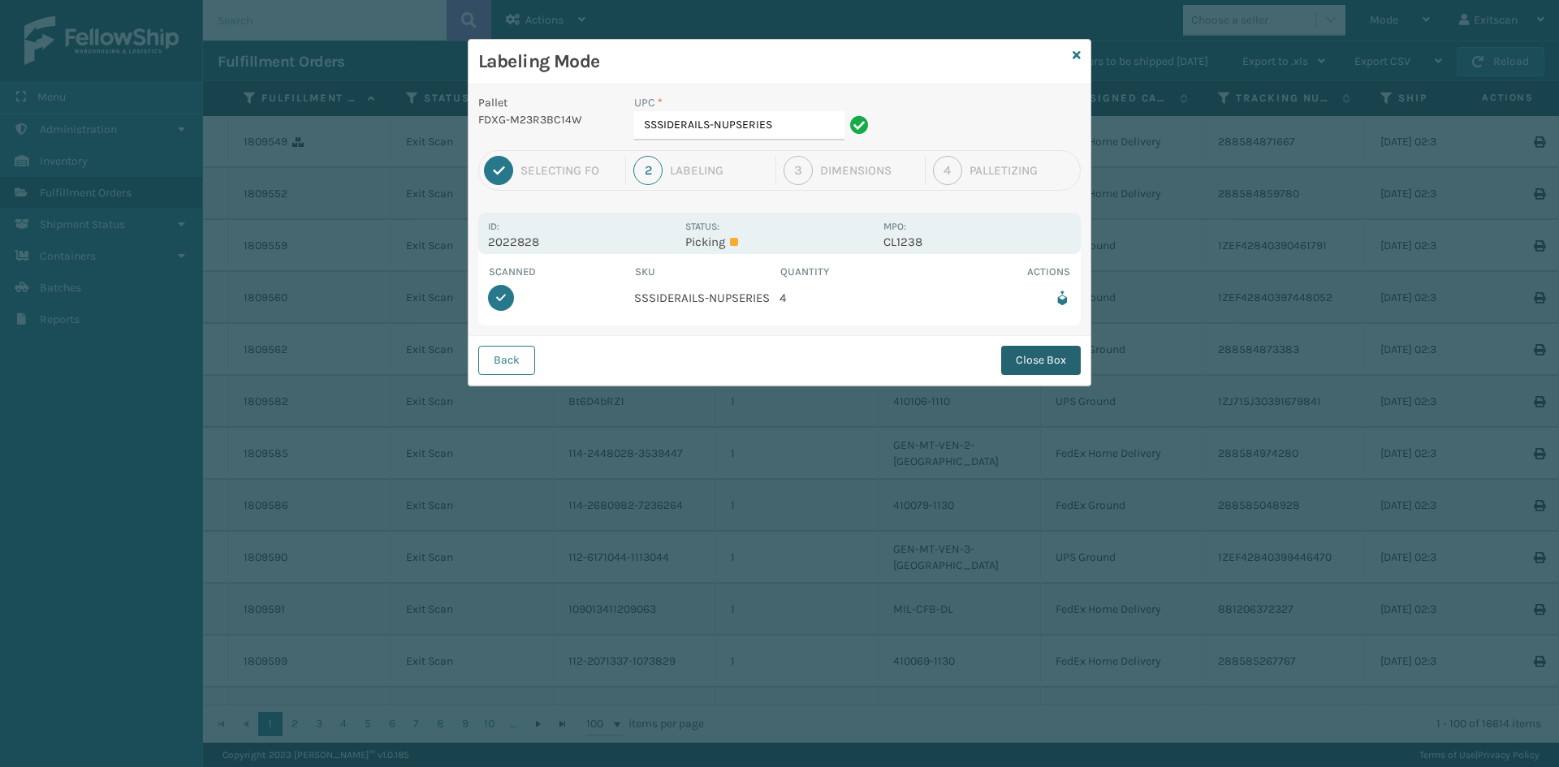
click at [1038, 356] on button "Close Box" at bounding box center [1041, 360] width 80 height 29
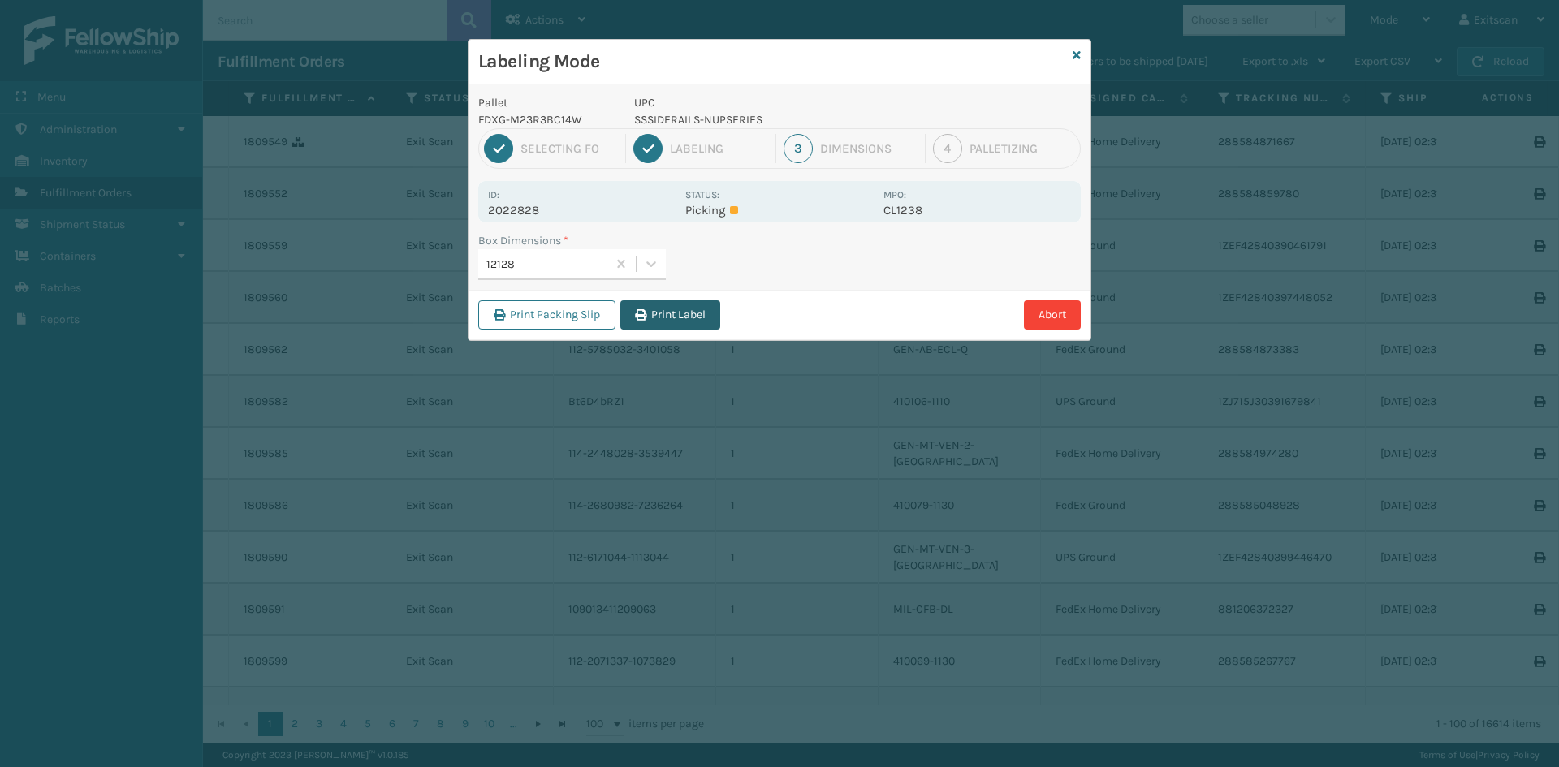
click at [703, 317] on button "Print Label" at bounding box center [670, 314] width 100 height 29
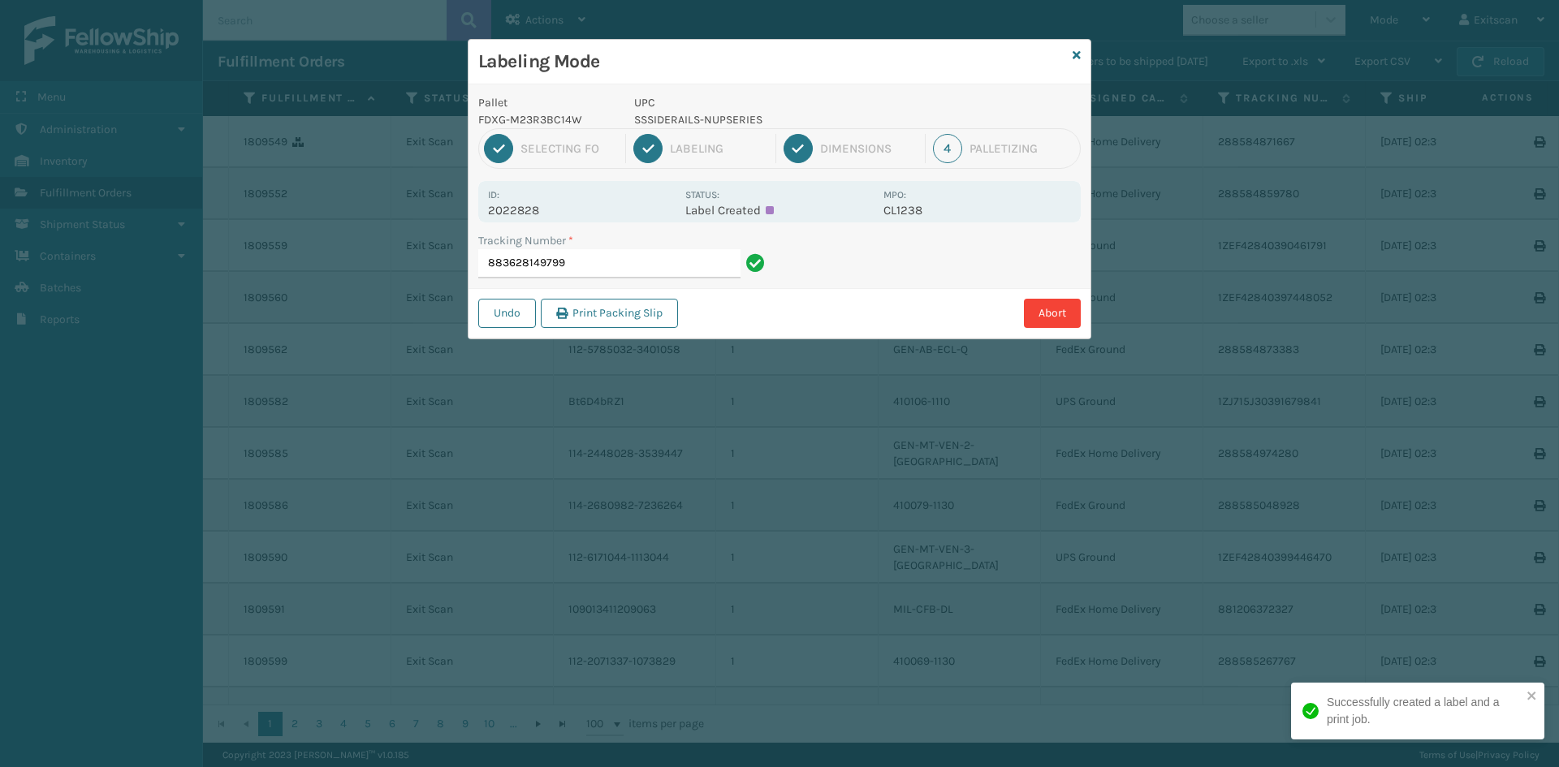
click at [672, 265] on input "883628149799" at bounding box center [609, 263] width 262 height 29
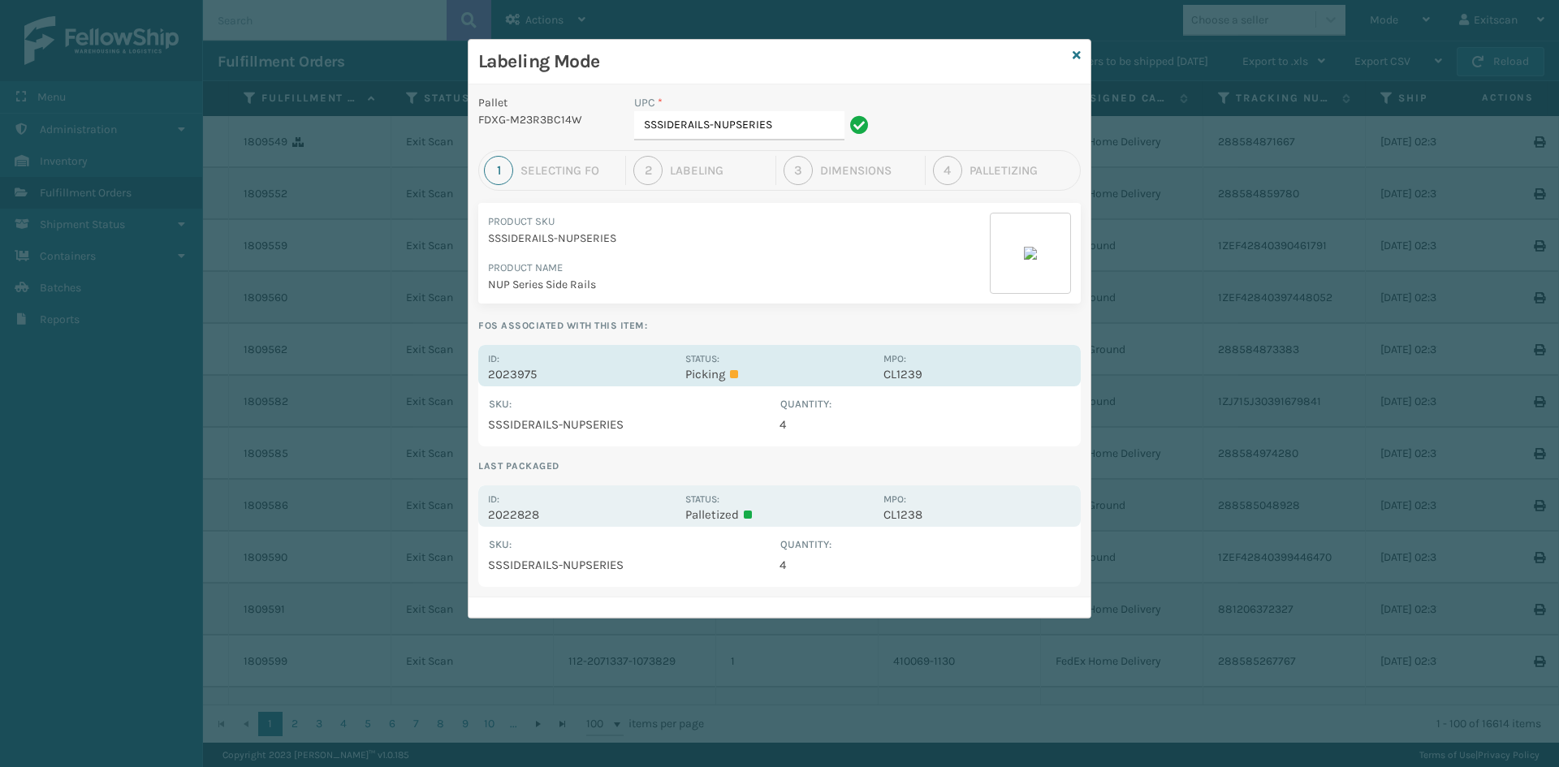
click at [534, 370] on p "2023975" at bounding box center [582, 374] width 188 height 15
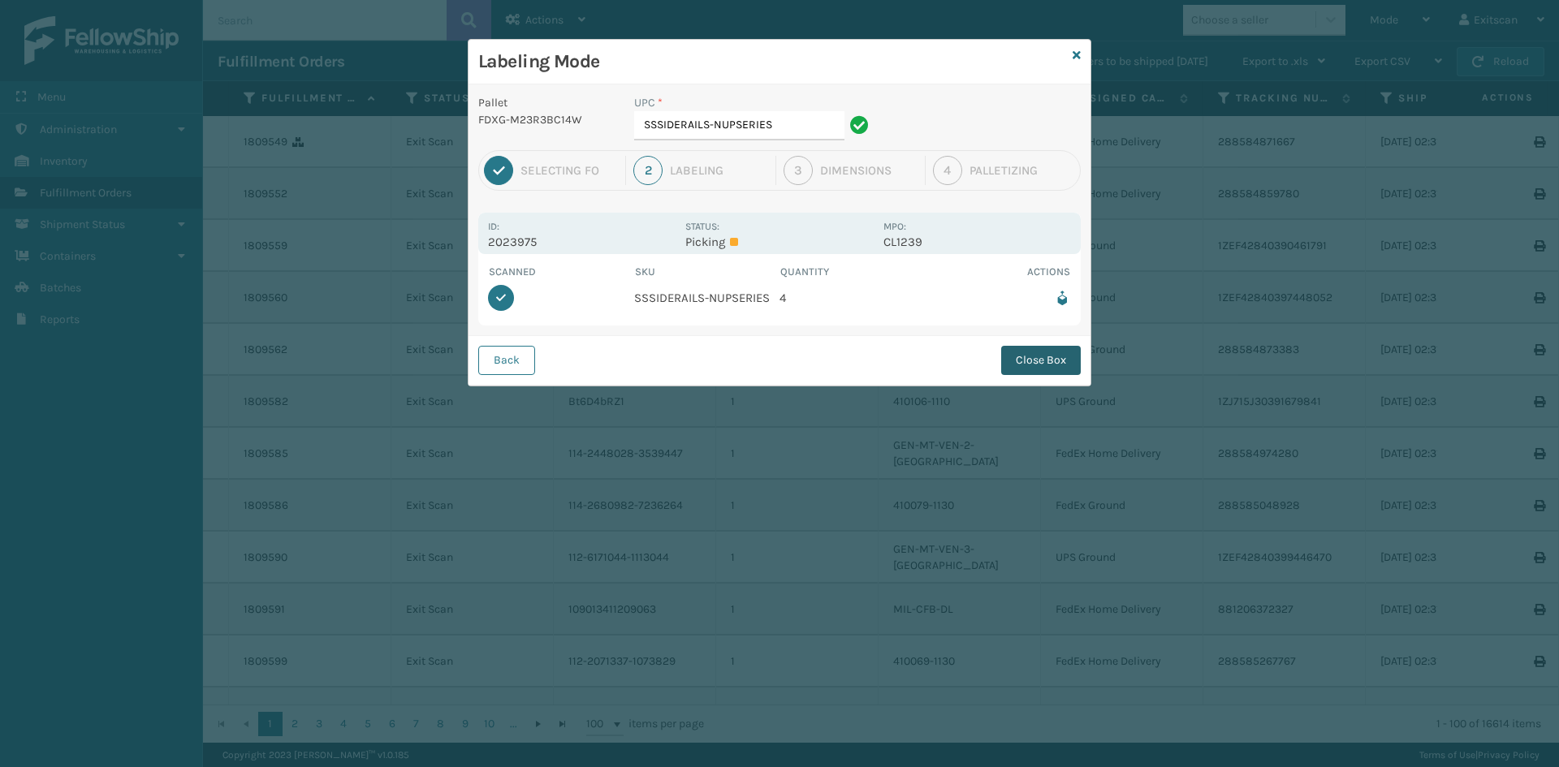
click at [1037, 366] on button "Close Box" at bounding box center [1041, 360] width 80 height 29
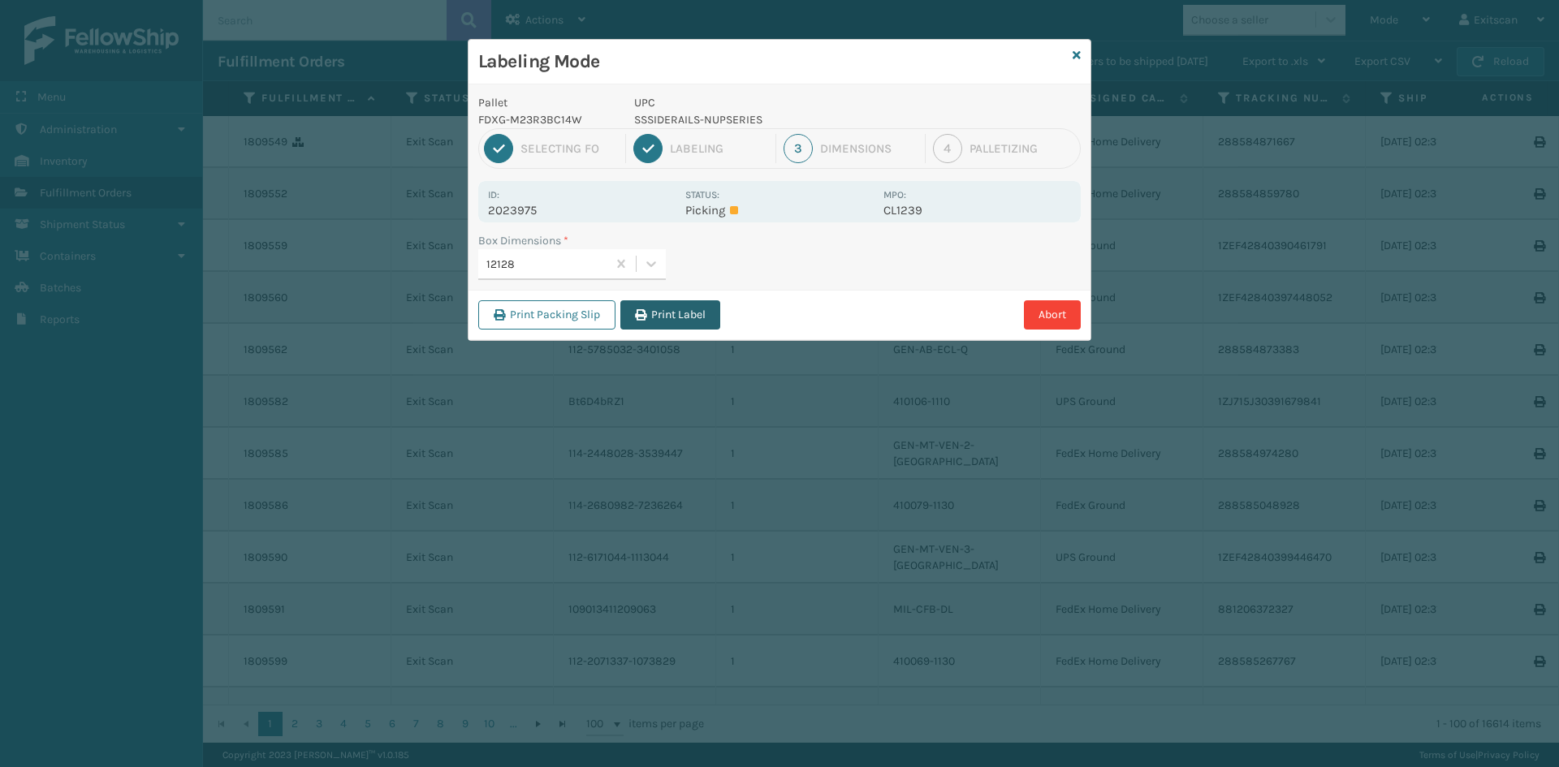
click at [684, 308] on button "Print Label" at bounding box center [670, 314] width 100 height 29
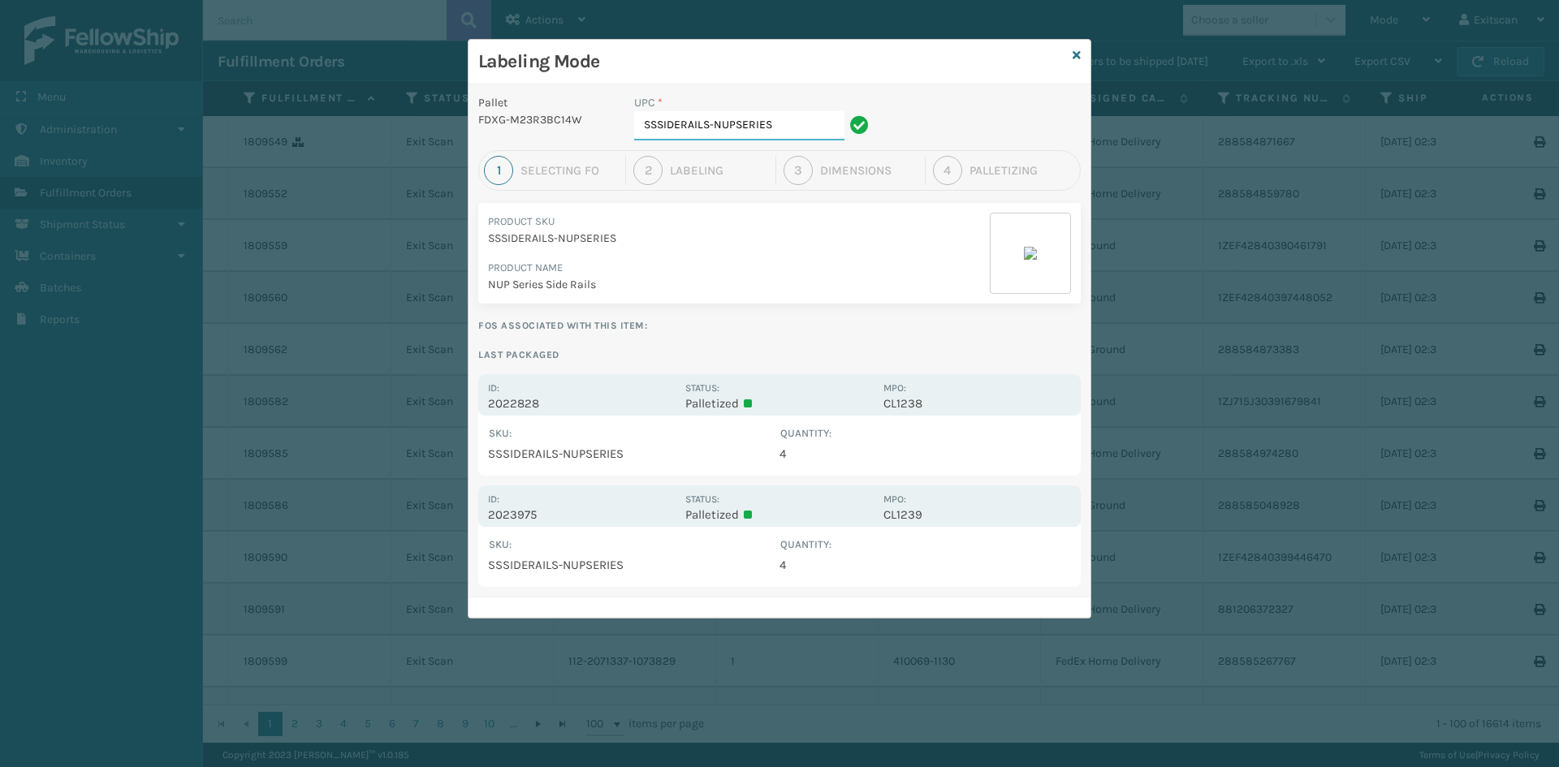
click at [794, 134] on input "SSSIDERAILS-NUPSERIES" at bounding box center [739, 125] width 210 height 29
type input "S"
type input "SV1RMT"
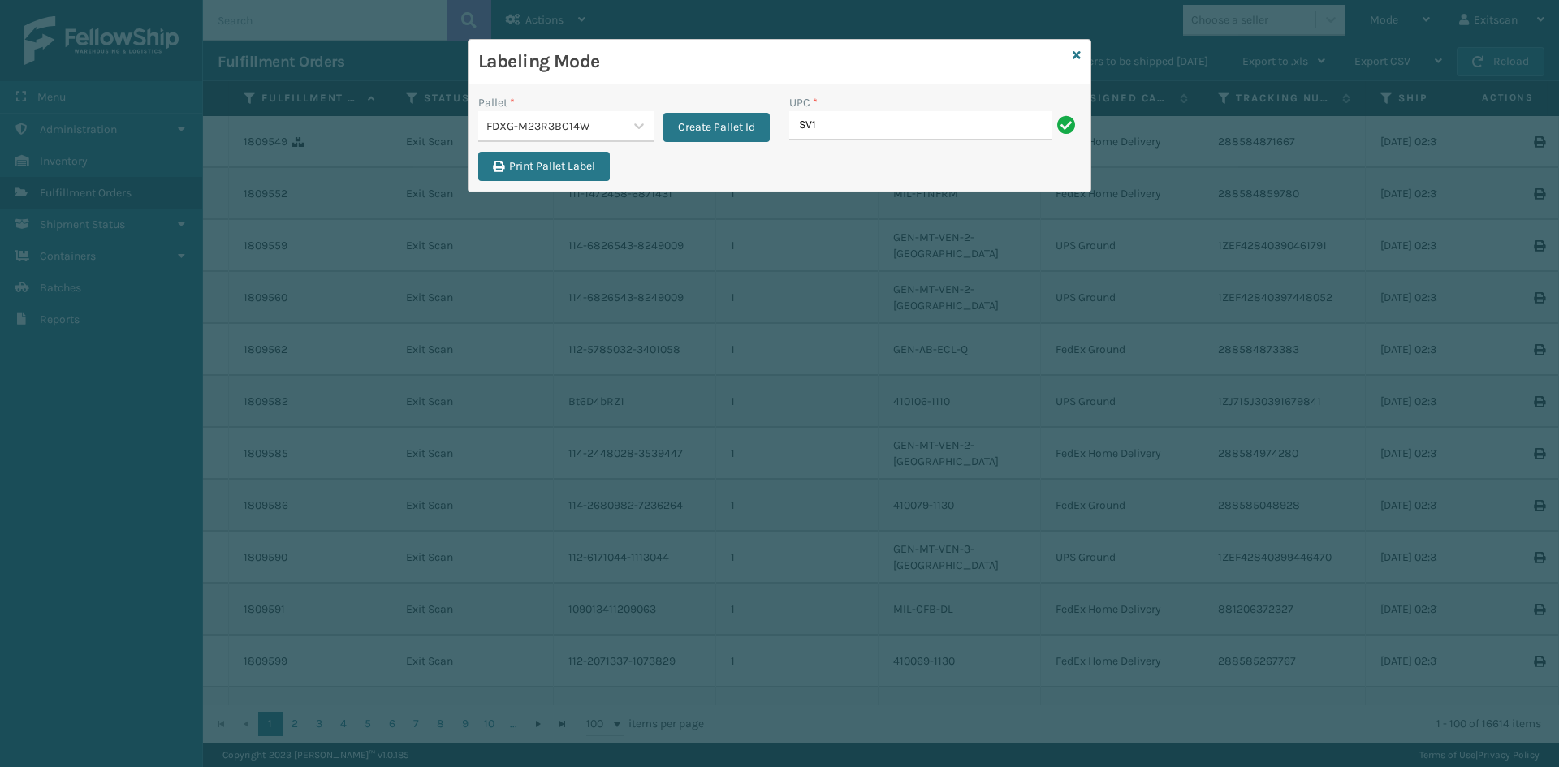
type input "SV1RMT"
type input "SV2RMT"
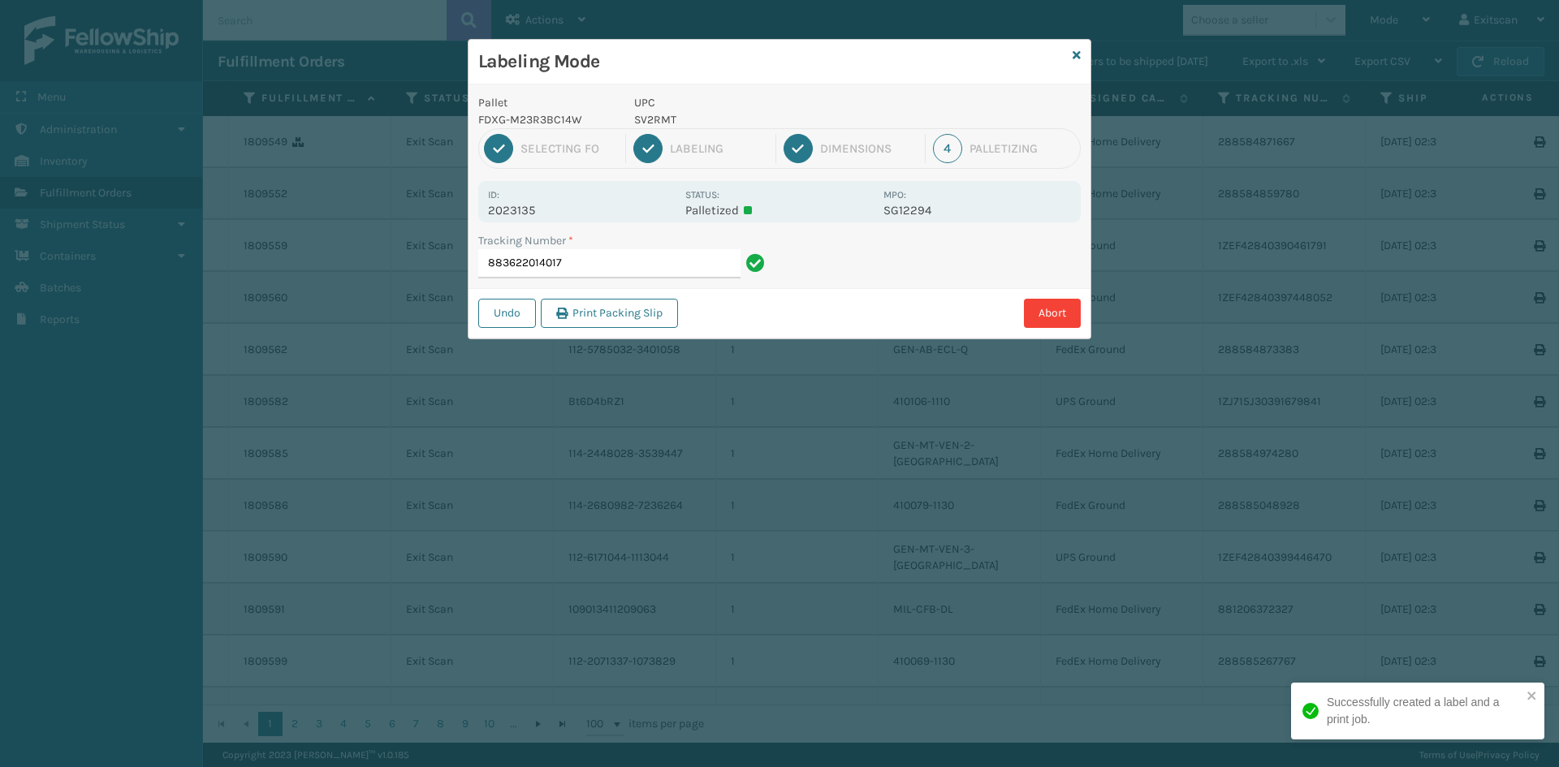
type input "883622014017S"
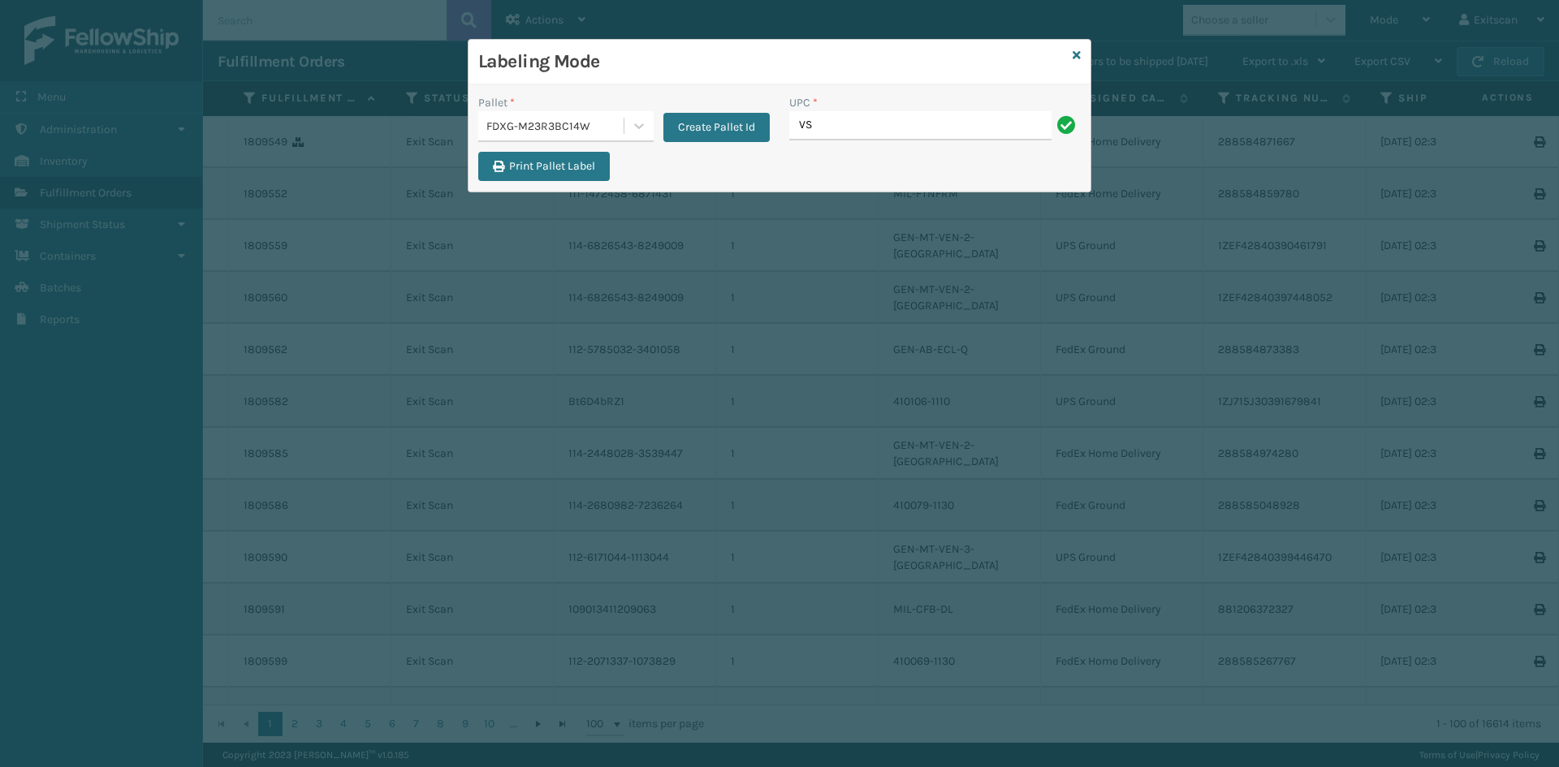
type input "V"
type input "SV2RMT"
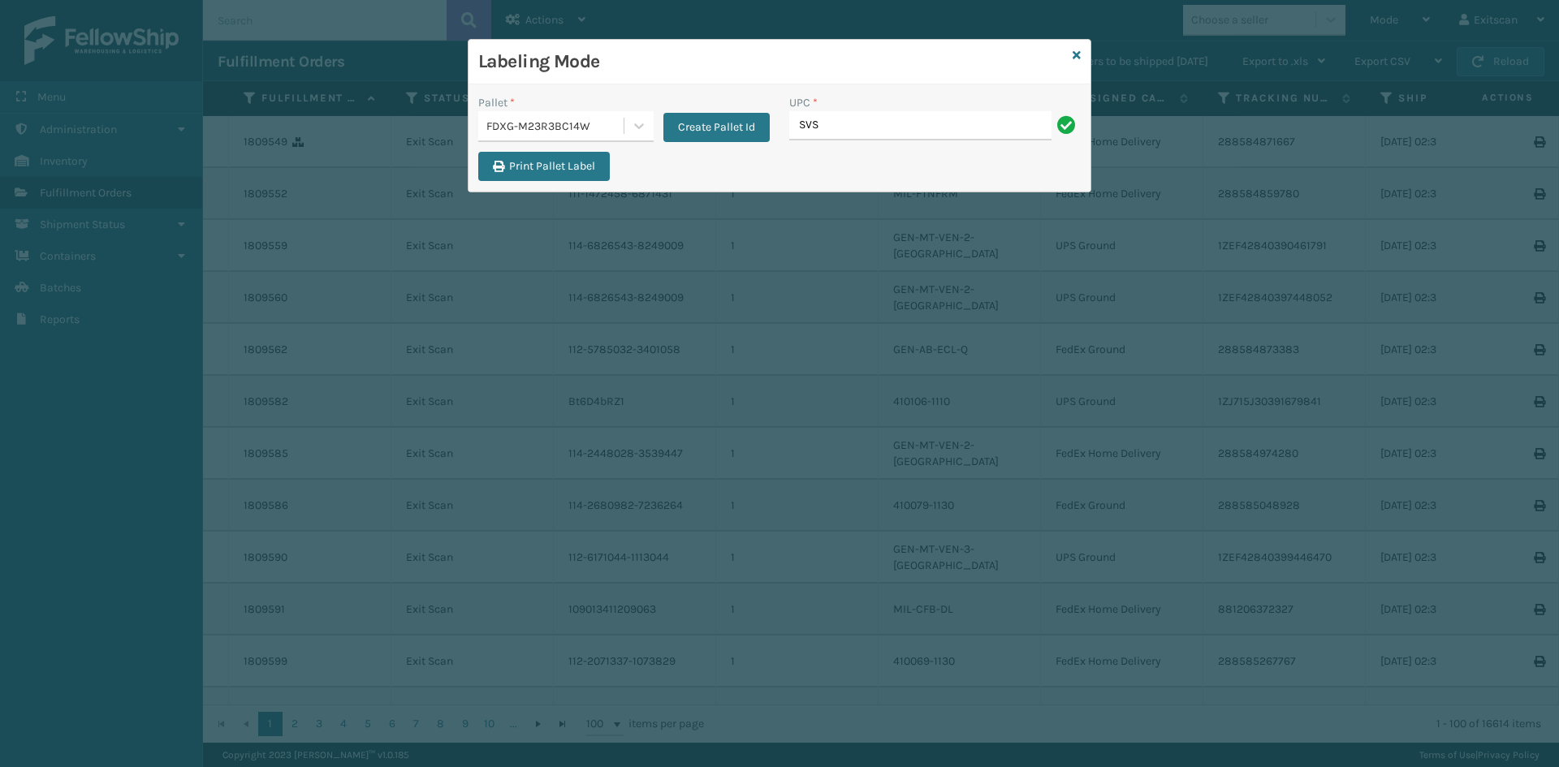
type input "SVS-REM-SLV-002"
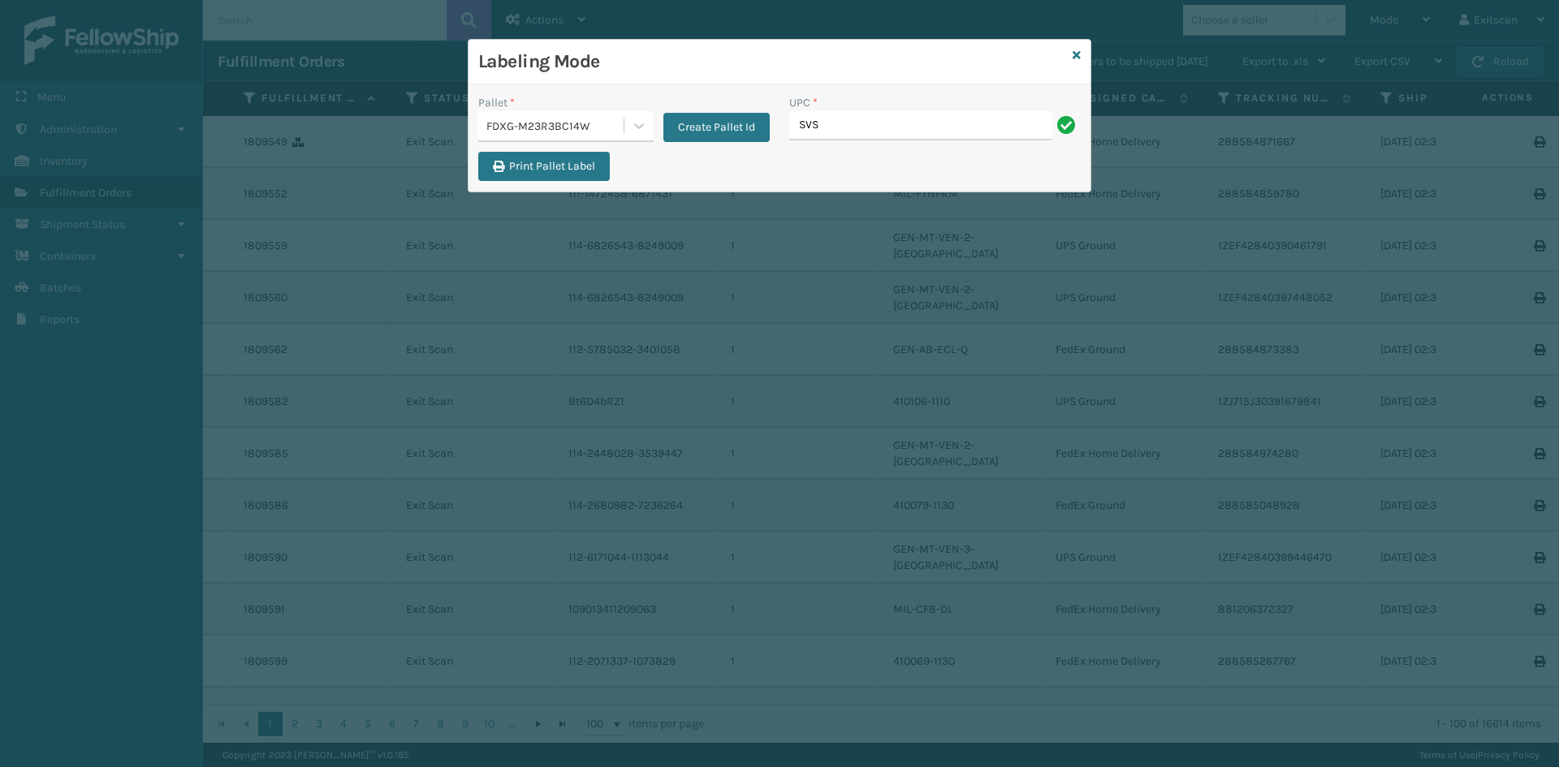
type input "SVS-REM-SLV-002"
